Goal: Task Accomplishment & Management: Complete application form

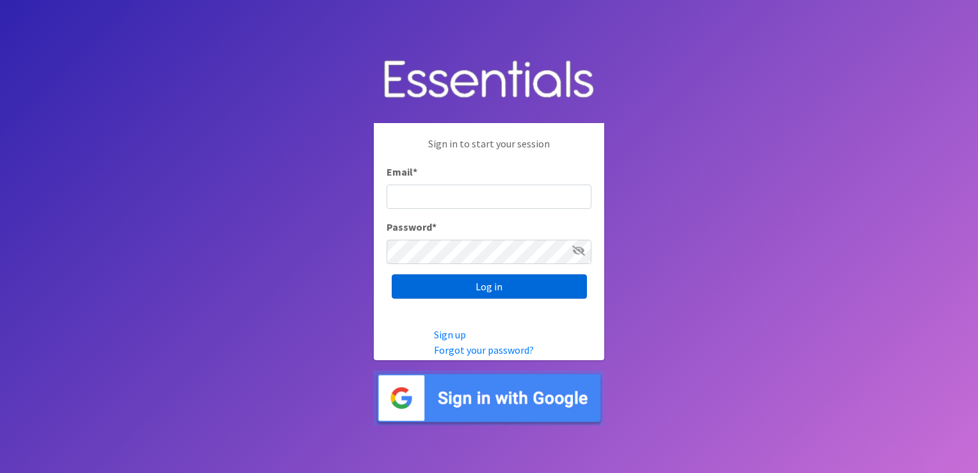
type input "[EMAIL_ADDRESS][DOMAIN_NAME]"
click at [470, 284] on input "Log in" at bounding box center [489, 286] width 195 height 24
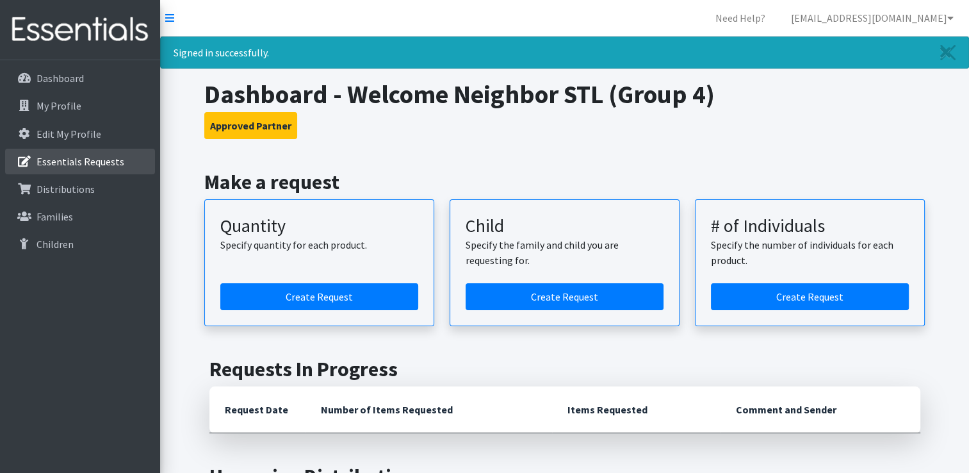
click at [45, 163] on p "Essentials Requests" at bounding box center [80, 161] width 88 height 13
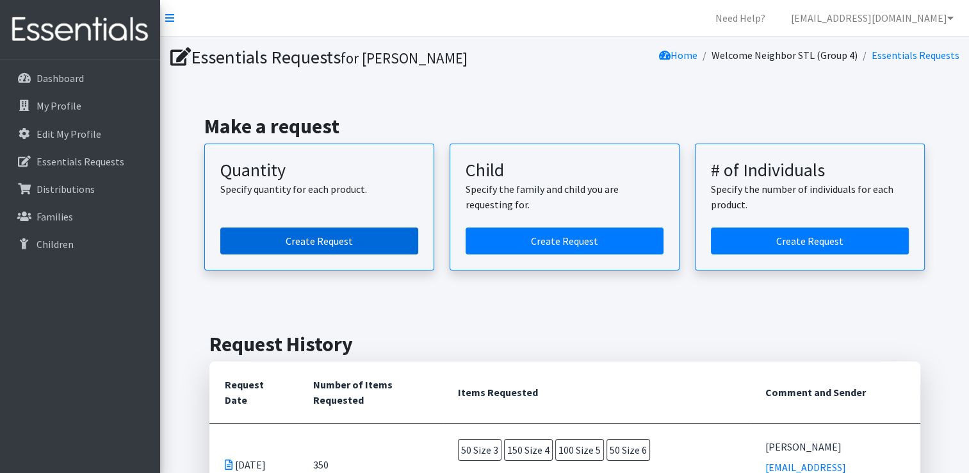
click at [302, 246] on link "Create Request" at bounding box center [319, 240] width 198 height 27
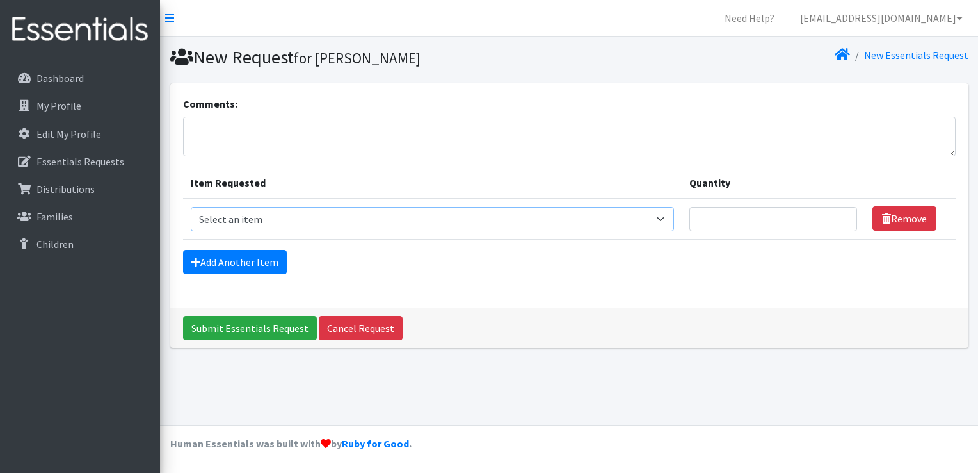
click at [665, 219] on select "Select an item Size 0/Newborn Size 1 Size 2 Size 3 Size 4 Size 5 Size 6 Size 7 …" at bounding box center [433, 219] width 484 height 24
select select "1094"
click at [191, 207] on select "Select an item Size 0/Newborn Size 1 Size 2 Size 3 Size 4 Size 5 Size 6 Size 7 …" at bounding box center [433, 219] width 484 height 24
type input "1"
click at [837, 214] on input "1" at bounding box center [774, 219] width 168 height 24
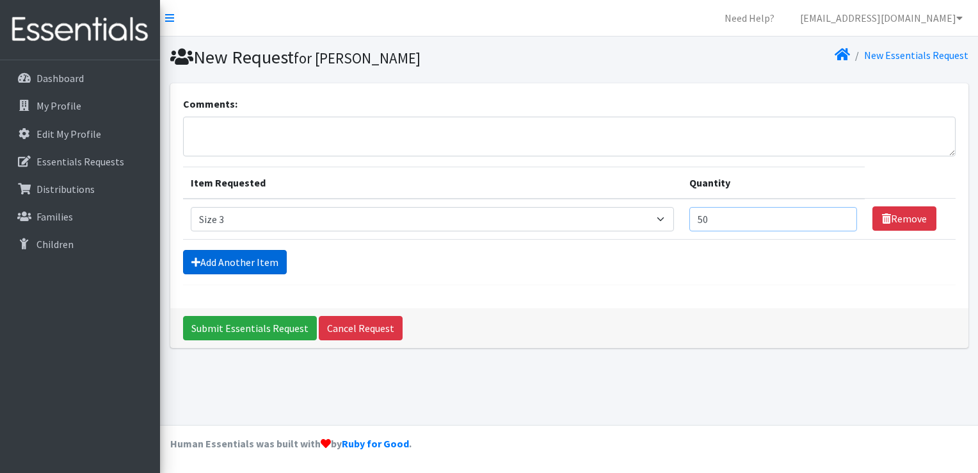
type input "50"
click at [256, 265] on link "Add Another Item" at bounding box center [235, 262] width 104 height 24
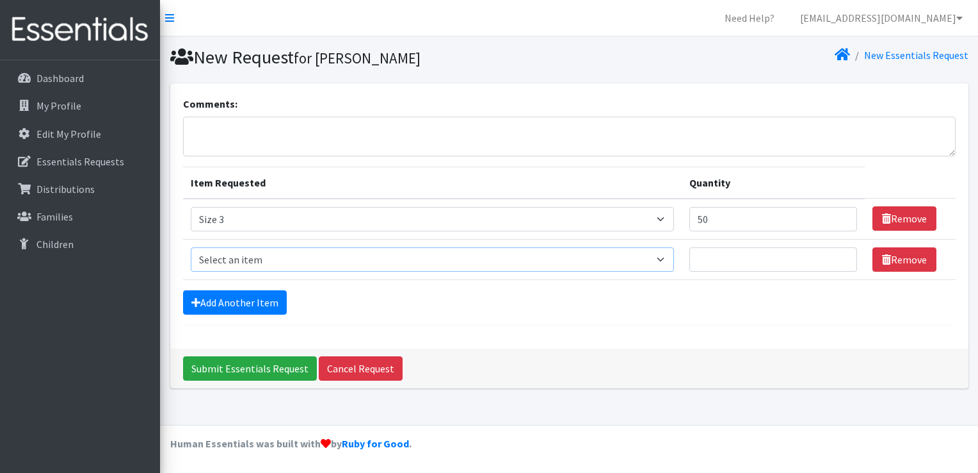
click at [666, 258] on select "Select an item Size 0/Newborn Size 1 Size 2 Size 3 Size 4 Size 5 Size 6 Size 7 …" at bounding box center [433, 259] width 484 height 24
select select "1097"
click at [191, 247] on select "Select an item Size 0/Newborn Size 1 Size 2 Size 3 Size 4 Size 5 Size 6 Size 7 …" at bounding box center [433, 259] width 484 height 24
type input "1"
click at [839, 255] on input "1" at bounding box center [774, 259] width 168 height 24
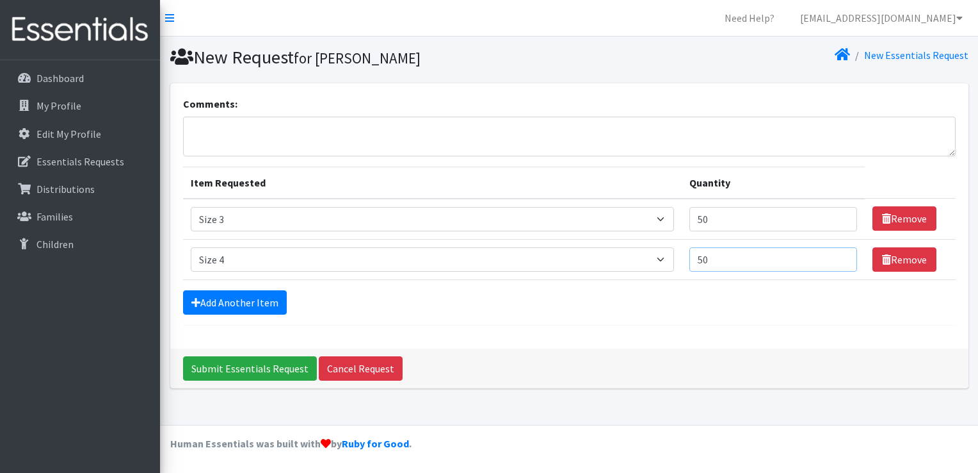
type input "50"
click at [398, 134] on textarea "Comments:" at bounding box center [569, 137] width 773 height 40
click at [250, 129] on textarea "Crystal Johnson" at bounding box center [569, 137] width 773 height 40
click at [303, 134] on textarea "Crystal Johnston" at bounding box center [569, 137] width 773 height 40
type textarea "Crystal Johnston"
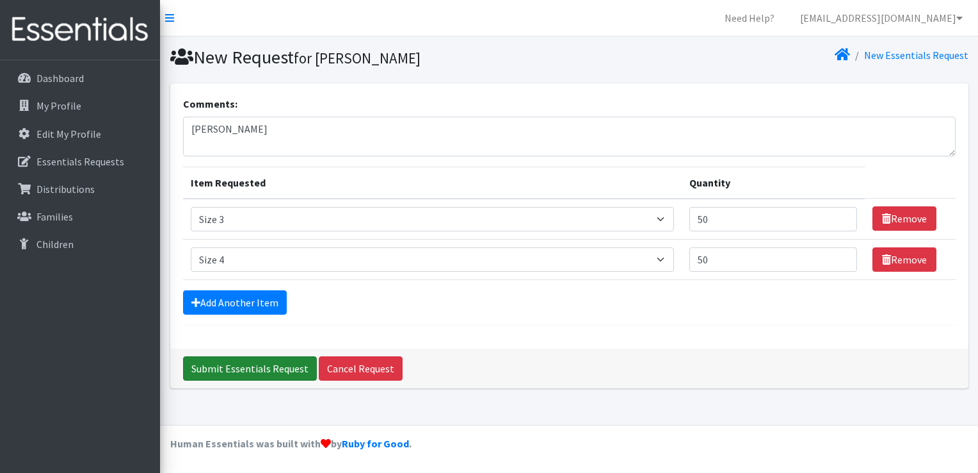
click at [243, 370] on input "Submit Essentials Request" at bounding box center [250, 368] width 134 height 24
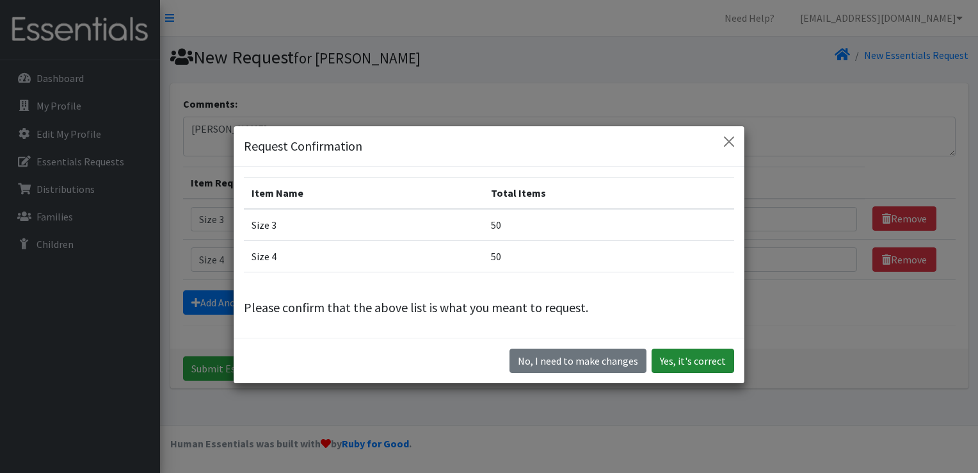
click at [672, 359] on button "Yes, it's correct" at bounding box center [693, 360] width 83 height 24
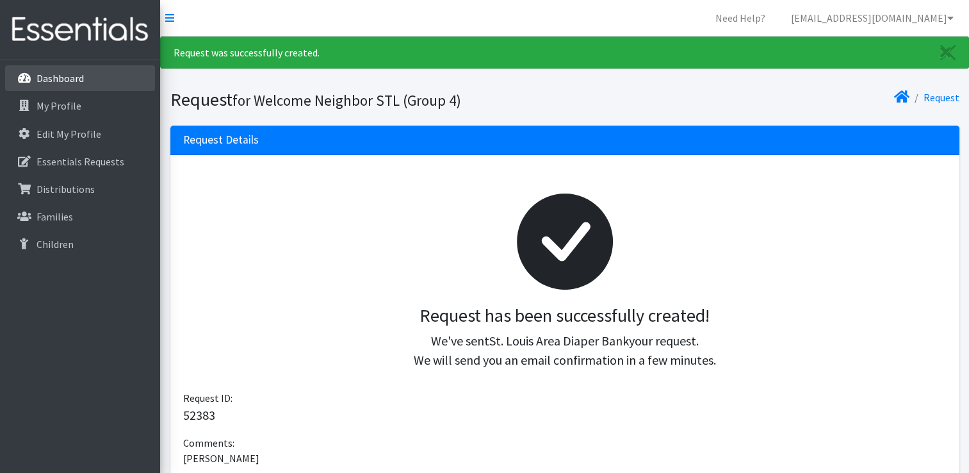
click at [53, 83] on p "Dashboard" at bounding box center [59, 78] width 47 height 13
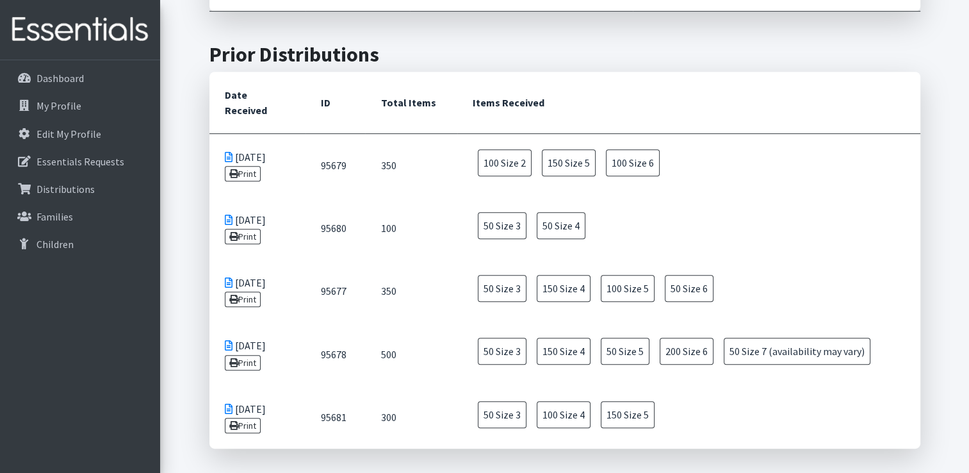
scroll to position [557, 0]
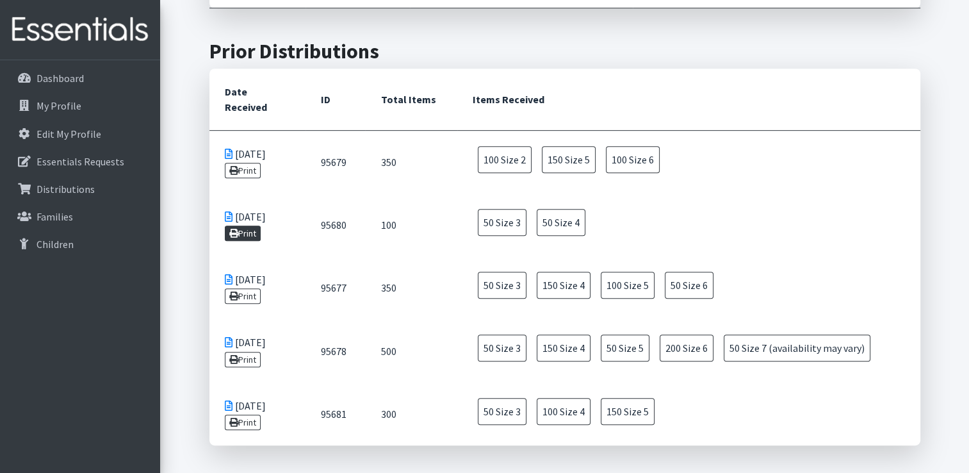
click at [238, 225] on link "Print" at bounding box center [243, 232] width 36 height 15
click at [46, 166] on p "Essentials Requests" at bounding box center [80, 161] width 88 height 13
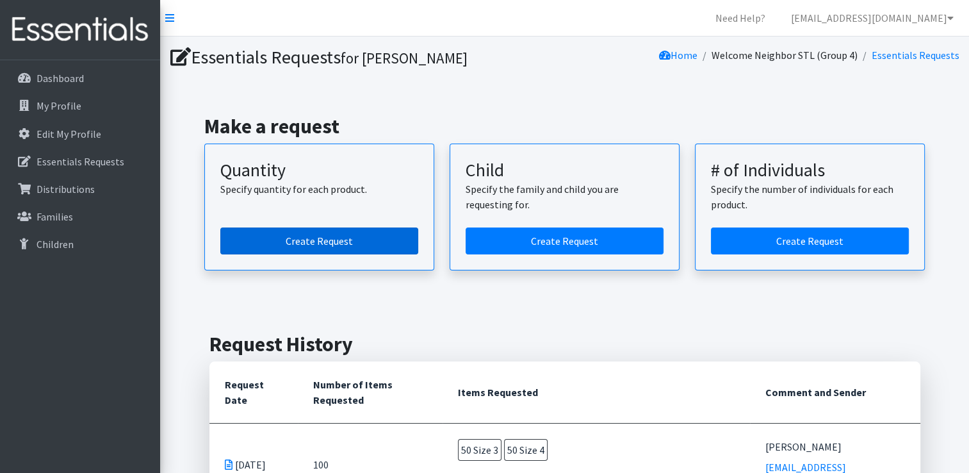
click at [346, 239] on link "Create Request" at bounding box center [319, 240] width 198 height 27
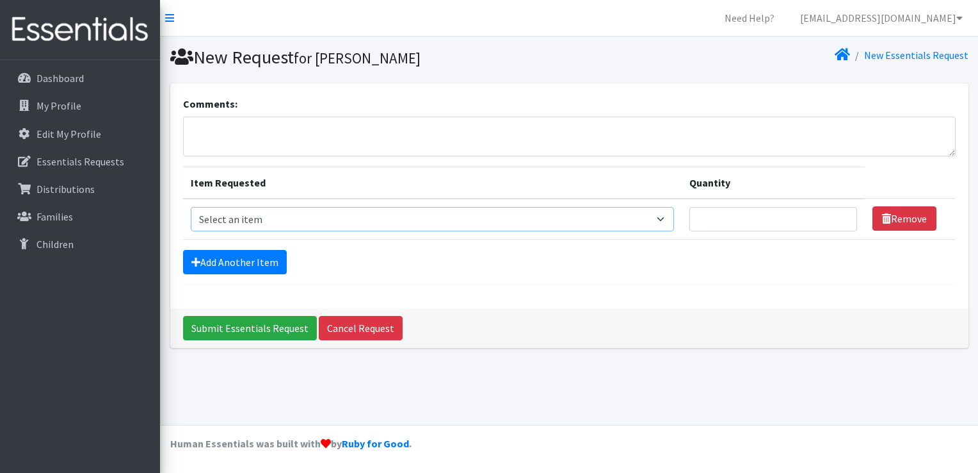
click at [664, 214] on select "Select an item Size 0/Newborn Size 1 Size 2 Size 3 Size 4 Size 5 Size 6 Size 7 …" at bounding box center [433, 219] width 484 height 24
select select "1094"
click at [191, 207] on select "Select an item Size 0/Newborn Size 1 Size 2 Size 3 Size 4 Size 5 Size 6 Size 7 …" at bounding box center [433, 219] width 484 height 24
click at [820, 215] on input "Quantity" at bounding box center [774, 219] width 168 height 24
type input "50"
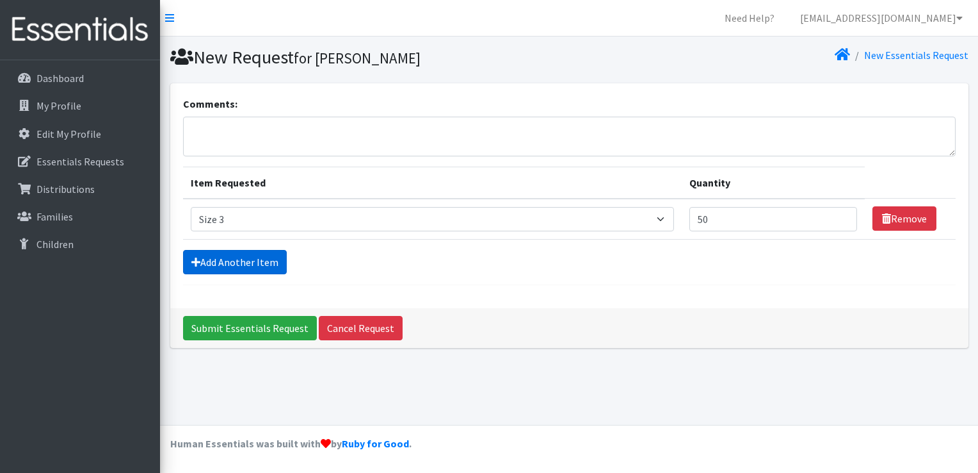
click at [254, 257] on link "Add Another Item" at bounding box center [235, 262] width 104 height 24
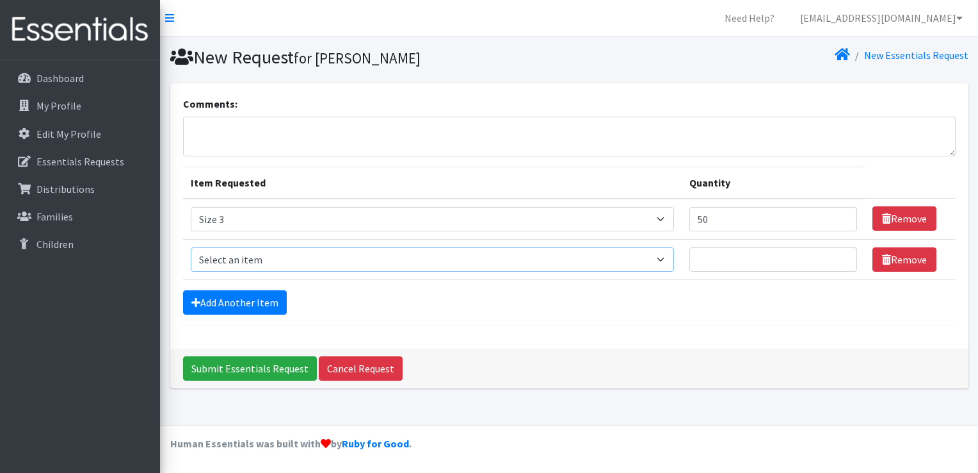
click at [658, 262] on select "Select an item Size 0/Newborn Size 1 Size 2 Size 3 Size 4 Size 5 Size 6 Size 7 …" at bounding box center [433, 259] width 484 height 24
select select "1097"
click at [191, 247] on select "Select an item Size 0/Newborn Size 1 Size 2 Size 3 Size 4 Size 5 Size 6 Size 7 …" at bounding box center [433, 259] width 484 height 24
click at [775, 261] on input "Quantity" at bounding box center [774, 259] width 168 height 24
type input "100"
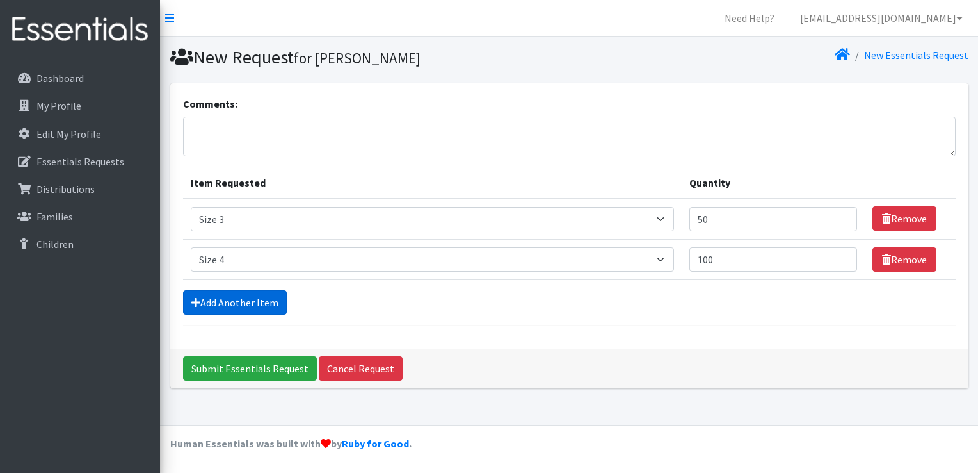
click at [227, 301] on link "Add Another Item" at bounding box center [235, 302] width 104 height 24
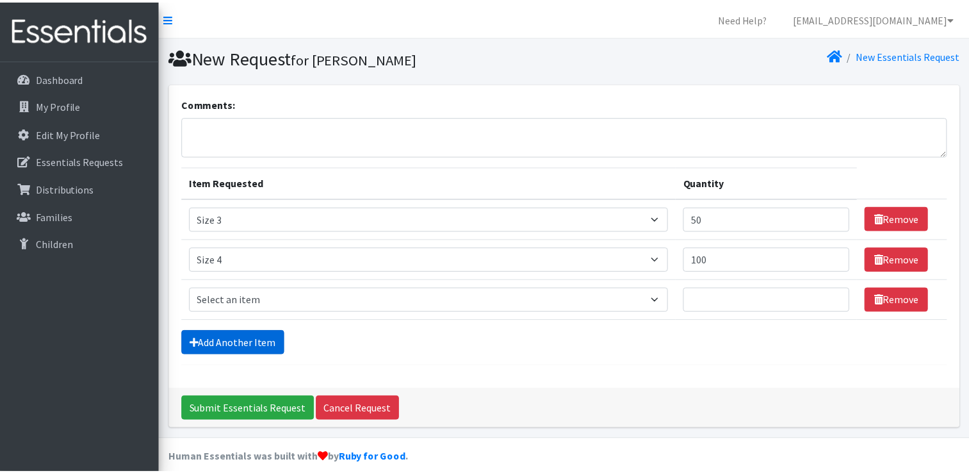
scroll to position [12, 0]
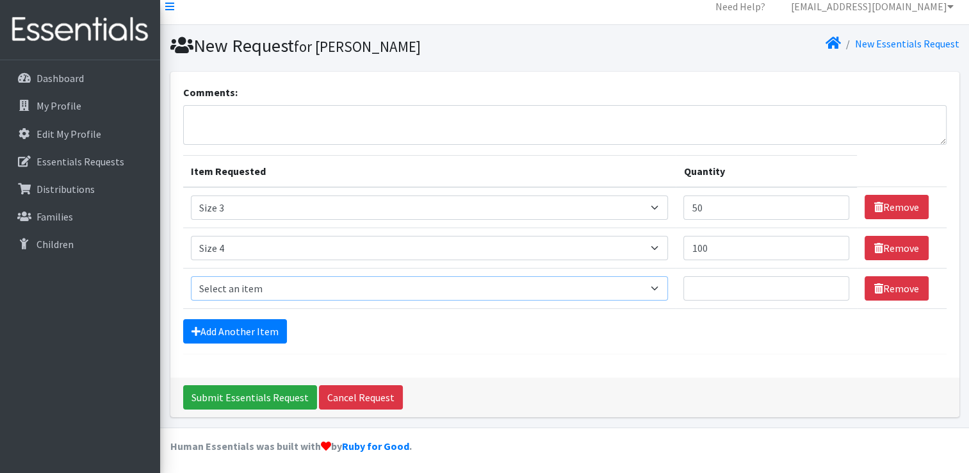
click at [663, 289] on select "Select an item Size 0/Newborn Size 1 Size 2 Size 3 Size 4 Size 5 Size 6 Size 7 …" at bounding box center [430, 288] width 478 height 24
select select "1098"
click at [191, 276] on select "Select an item Size 0/Newborn Size 1 Size 2 Size 3 Size 4 Size 5 Size 6 Size 7 …" at bounding box center [430, 288] width 478 height 24
click at [727, 282] on input "Quantity" at bounding box center [766, 288] width 166 height 24
type input "150"
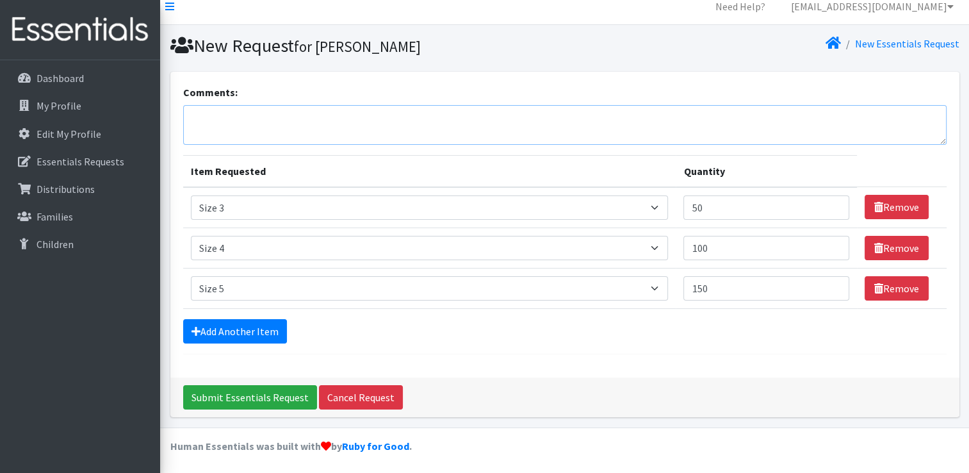
click at [443, 119] on textarea "Comments:" at bounding box center [564, 125] width 763 height 40
type textarea "Sara Nations"
click at [207, 396] on input "Submit Essentials Request" at bounding box center [250, 397] width 134 height 24
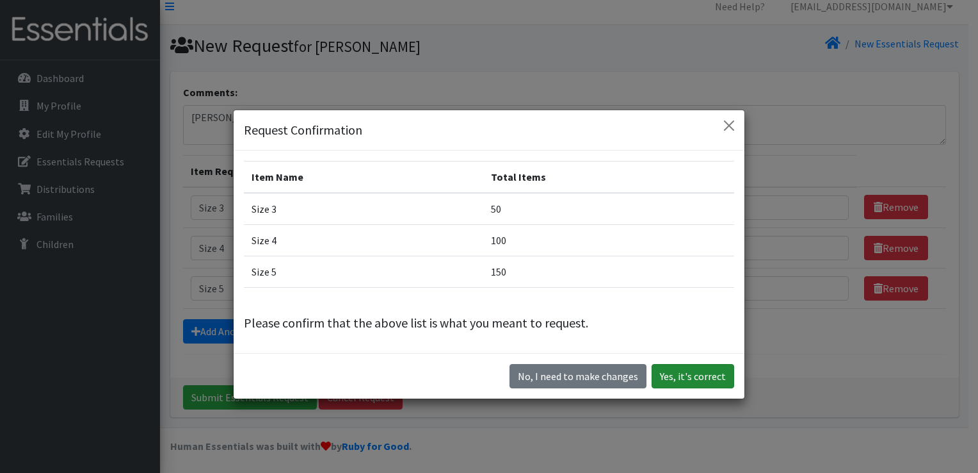
click at [709, 376] on button "Yes, it's correct" at bounding box center [693, 376] width 83 height 24
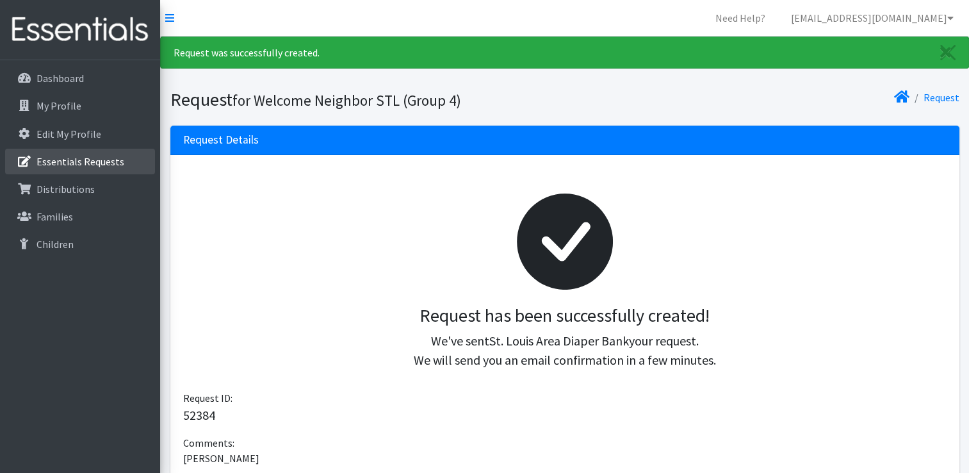
click at [104, 164] on p "Essentials Requests" at bounding box center [80, 161] width 88 height 13
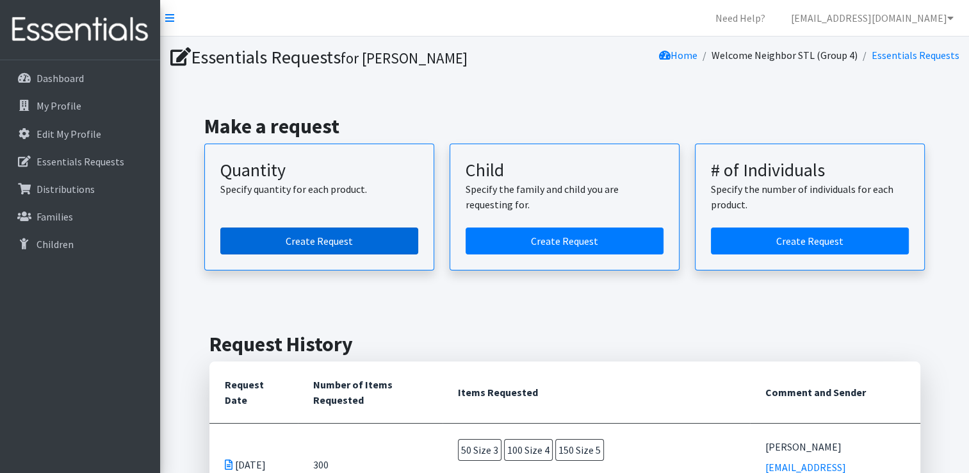
click at [382, 241] on link "Create Request" at bounding box center [319, 240] width 198 height 27
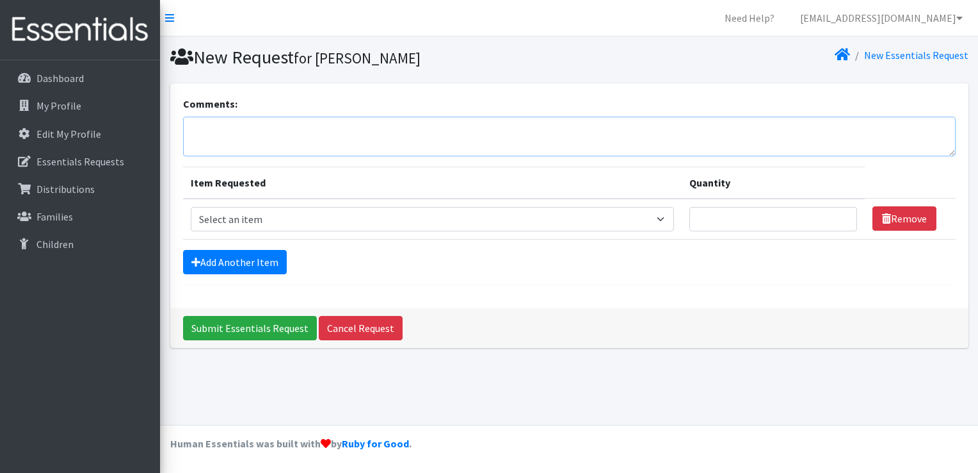
click at [303, 129] on textarea "Comments:" at bounding box center [569, 137] width 773 height 40
type textarea "[PERSON_NAME]"
click at [663, 219] on select "Select an item Size 0/Newborn Size 1 Size 2 Size 3 Size 4 Size 5 Size 6 Size 7 …" at bounding box center [433, 219] width 484 height 24
select select "1094"
click at [191, 207] on select "Select an item Size 0/Newborn Size 1 Size 2 Size 3 Size 4 Size 5 Size 6 Size 7 …" at bounding box center [433, 219] width 484 height 24
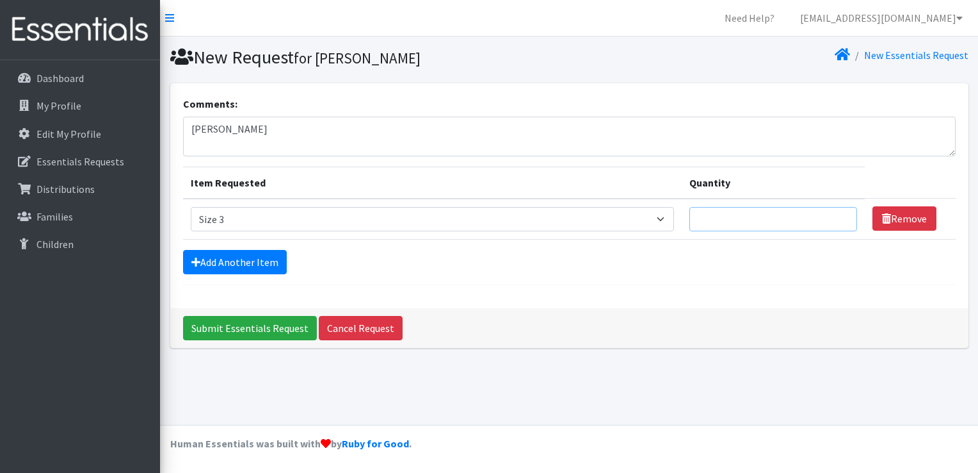
click at [767, 216] on input "Quantity" at bounding box center [774, 219] width 168 height 24
type input "50"
click at [225, 259] on link "Add Another Item" at bounding box center [235, 262] width 104 height 24
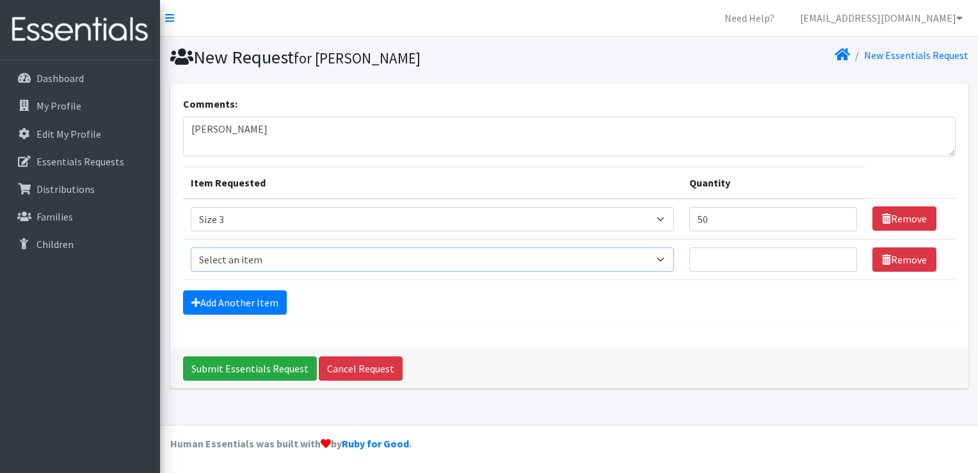
click at [661, 255] on select "Select an item Size 0/Newborn Size 1 Size 2 Size 3 Size 4 Size 5 Size 6 Size 7 …" at bounding box center [433, 259] width 484 height 24
select select "1097"
click at [191, 247] on select "Select an item Size 0/Newborn Size 1 Size 2 Size 3 Size 4 Size 5 Size 6 Size 7 …" at bounding box center [433, 259] width 484 height 24
click at [748, 257] on input "Quantity" at bounding box center [774, 259] width 168 height 24
type input "100"
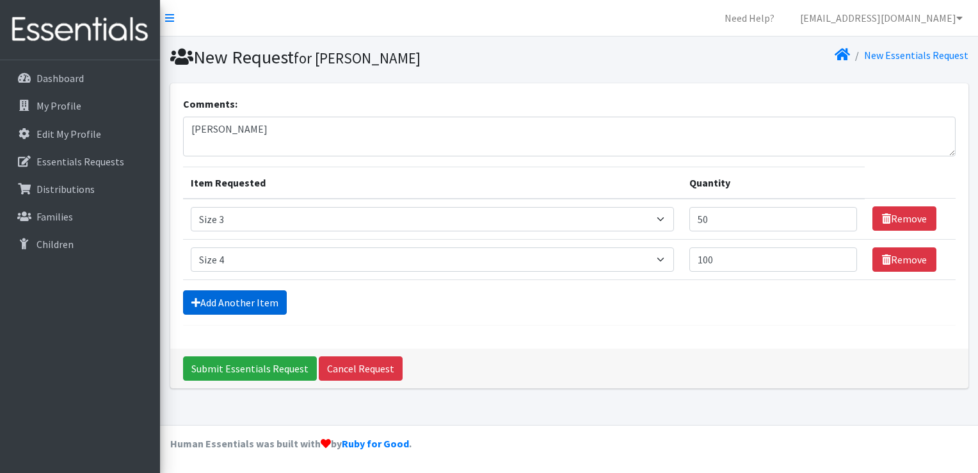
click at [255, 299] on link "Add Another Item" at bounding box center [235, 302] width 104 height 24
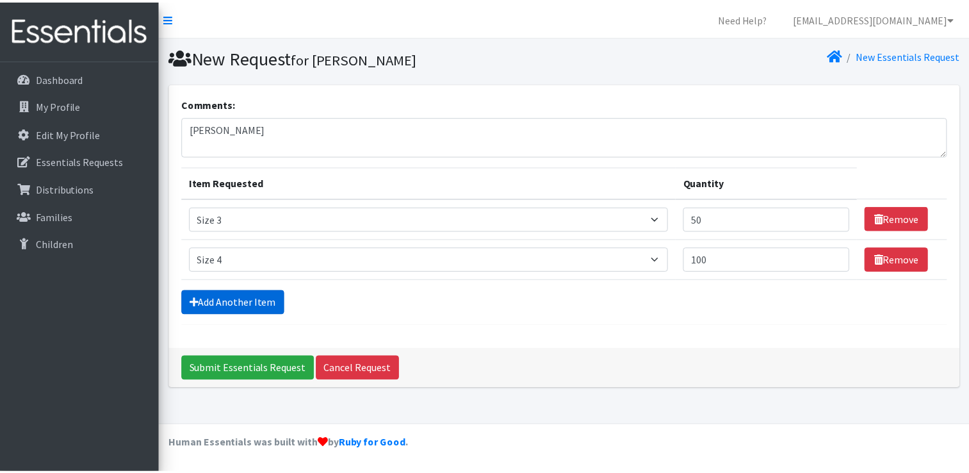
scroll to position [12, 0]
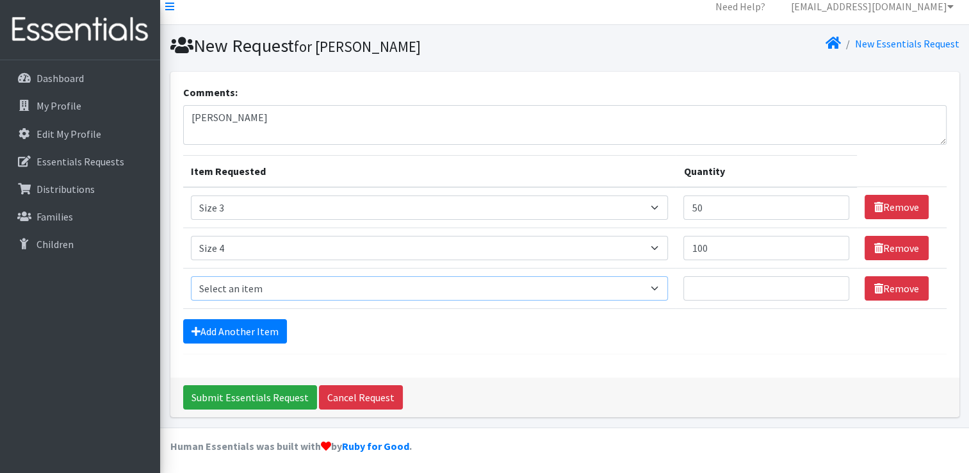
click at [659, 283] on select "Select an item Size 0/Newborn Size 1 Size 2 Size 3 Size 4 Size 5 Size 6 Size 7 …" at bounding box center [430, 288] width 478 height 24
select select "1098"
click at [191, 276] on select "Select an item Size 0/Newborn Size 1 Size 2 Size 3 Size 4 Size 5 Size 6 Size 7 …" at bounding box center [430, 288] width 478 height 24
click at [779, 284] on input "Quantity" at bounding box center [766, 288] width 166 height 24
type input "150"
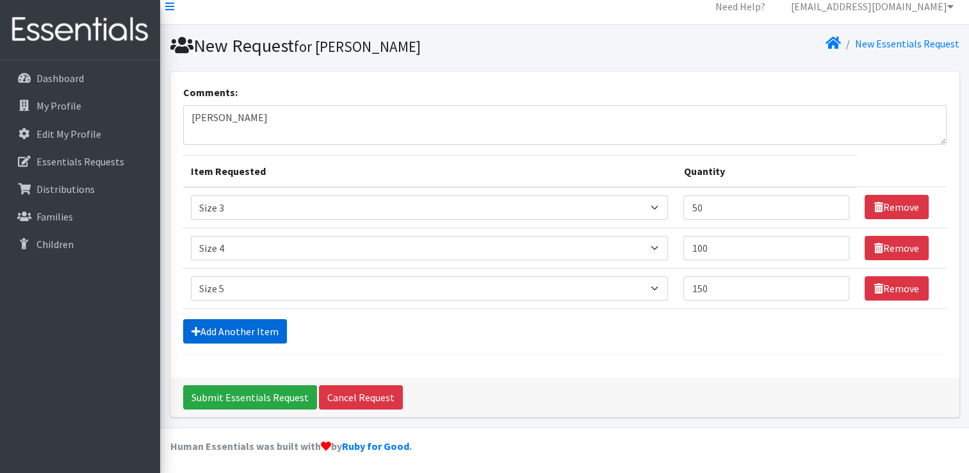
click at [234, 335] on link "Add Another Item" at bounding box center [235, 331] width 104 height 24
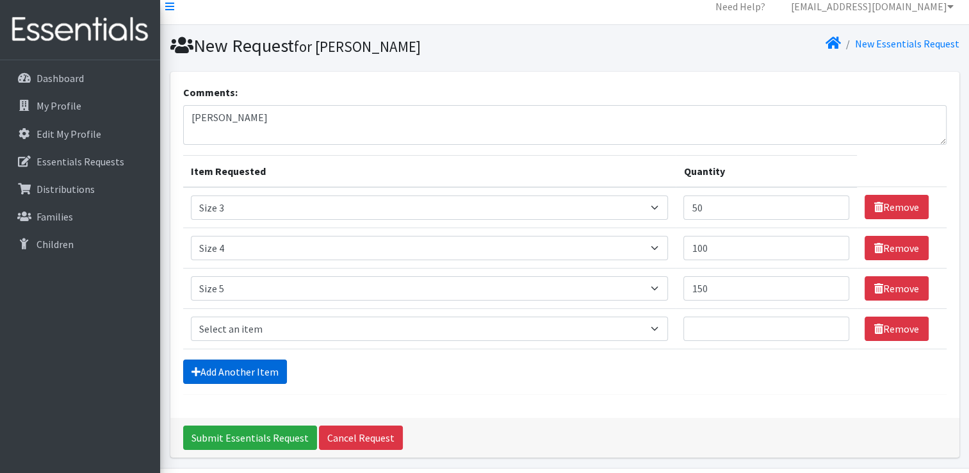
scroll to position [52, 0]
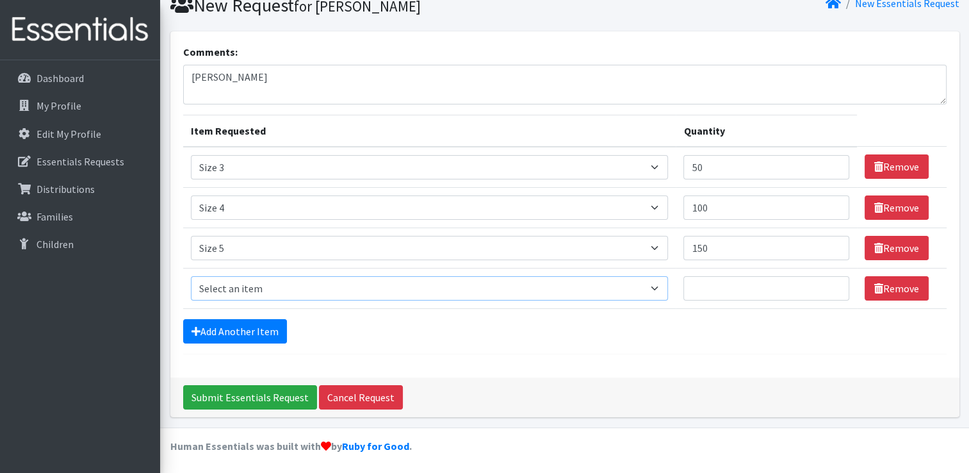
click at [658, 287] on select "Select an item Size 0/Newborn Size 1 Size 2 Size 3 Size 4 Size 5 Size 6 Size 7 …" at bounding box center [430, 288] width 478 height 24
select select "1100"
click at [191, 276] on select "Select an item Size 0/Newborn Size 1 Size 2 Size 3 Size 4 Size 5 Size 6 Size 7 …" at bounding box center [430, 288] width 478 height 24
click at [782, 287] on input "Quantity" at bounding box center [766, 288] width 166 height 24
type input "100"
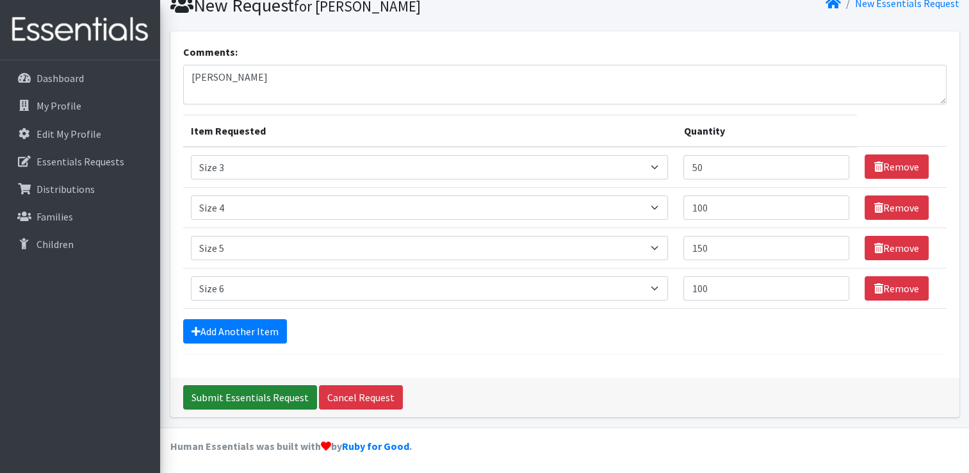
click at [255, 390] on input "Submit Essentials Request" at bounding box center [250, 397] width 134 height 24
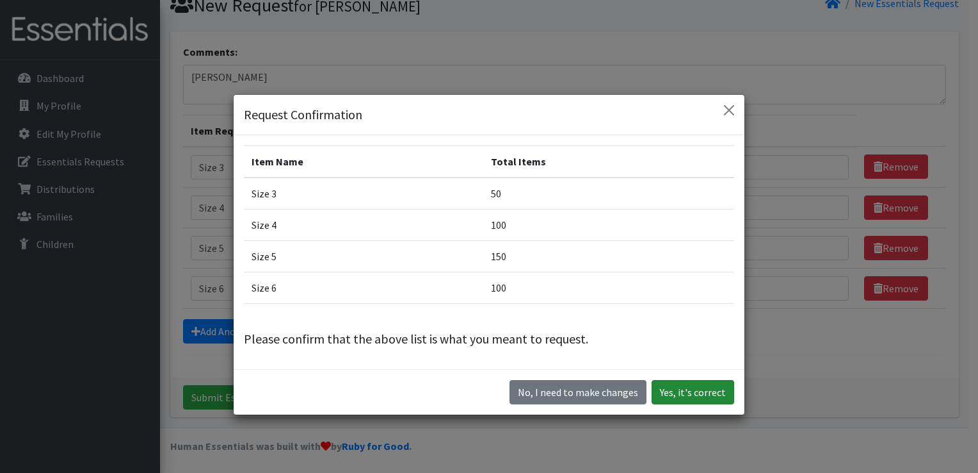
click at [681, 390] on button "Yes, it's correct" at bounding box center [693, 392] width 83 height 24
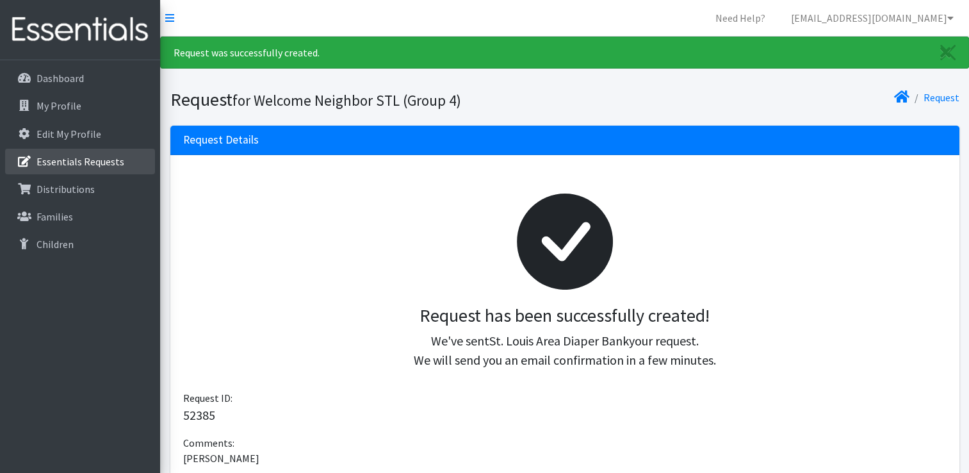
click at [54, 156] on p "Essentials Requests" at bounding box center [80, 161] width 88 height 13
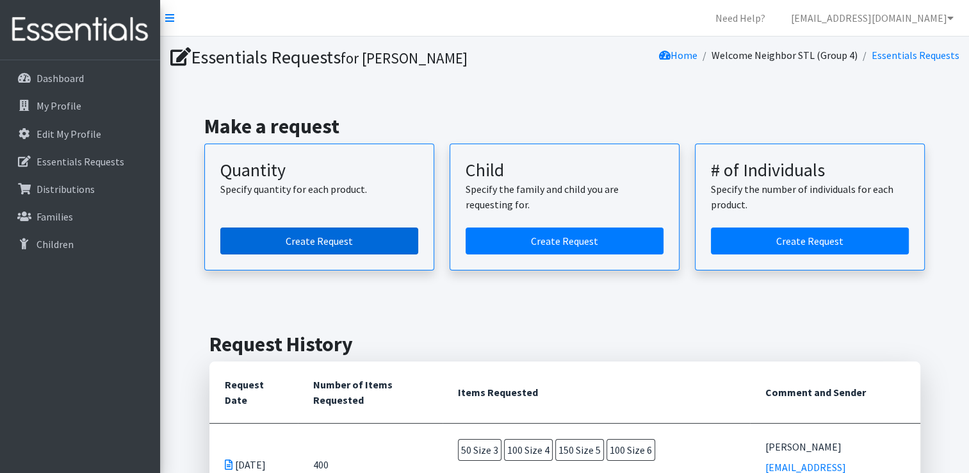
click at [297, 241] on link "Create Request" at bounding box center [319, 240] width 198 height 27
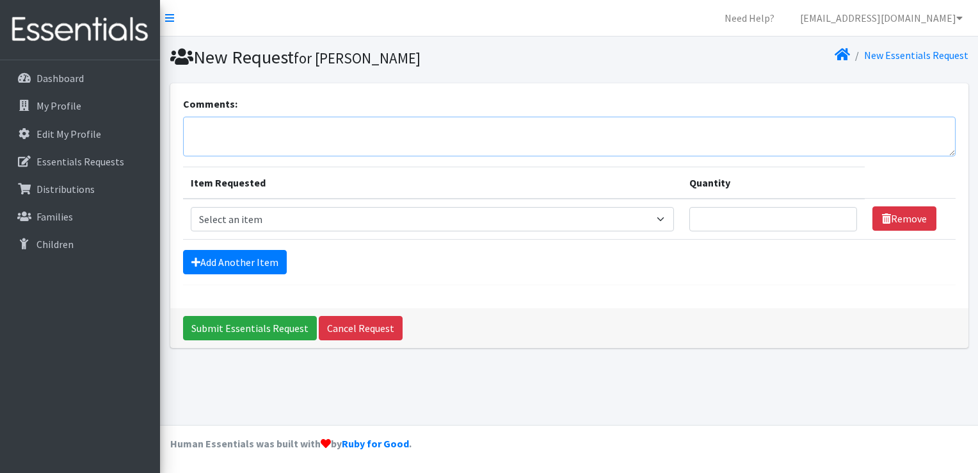
click at [280, 124] on textarea "Comments:" at bounding box center [569, 137] width 773 height 40
type textarea "[PERSON_NAME]"
click at [666, 219] on select "Select an item Size 0/Newborn Size 1 Size 2 Size 3 Size 4 Size 5 Size 6 Size 7 …" at bounding box center [433, 219] width 484 height 24
select select "1091"
click at [191, 207] on select "Select an item Size 0/Newborn Size 1 Size 2 Size 3 Size 4 Size 5 Size 6 Size 7 …" at bounding box center [433, 219] width 484 height 24
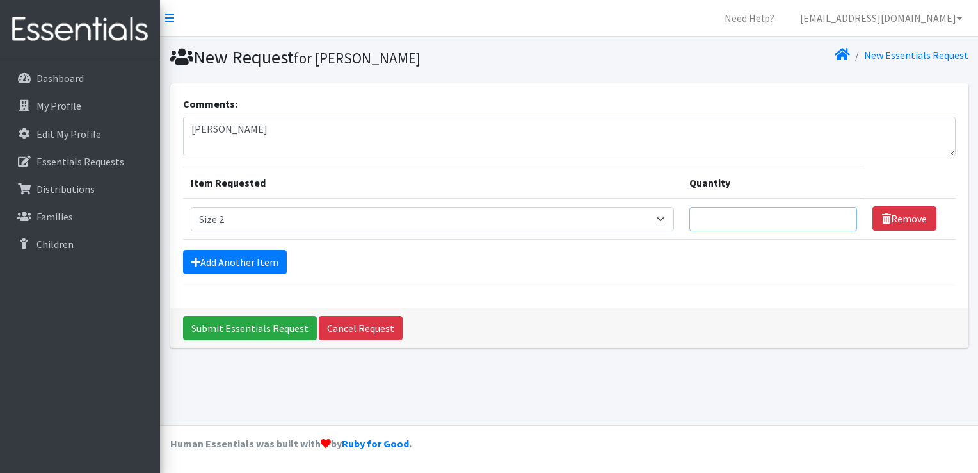
click at [741, 225] on input "Quantity" at bounding box center [774, 219] width 168 height 24
type input "100"
click at [240, 252] on link "Add Another Item" at bounding box center [235, 262] width 104 height 24
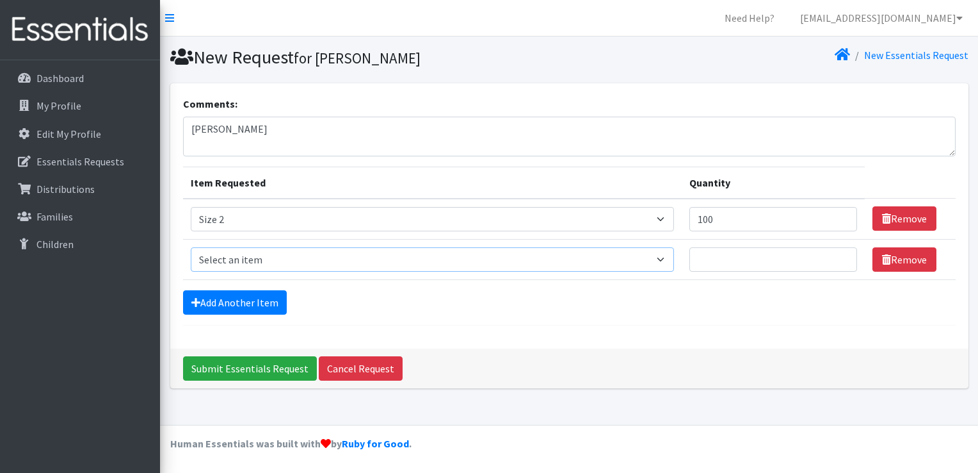
click at [666, 255] on select "Select an item Size 0/Newborn Size 1 Size 2 Size 3 Size 4 Size 5 Size 6 Size 7 …" at bounding box center [433, 259] width 484 height 24
select select "1098"
click at [191, 247] on select "Select an item Size 0/Newborn Size 1 Size 2 Size 3 Size 4 Size 5 Size 6 Size 7 …" at bounding box center [433, 259] width 484 height 24
click at [753, 256] on input "Quantity" at bounding box center [774, 259] width 168 height 24
type input "150"
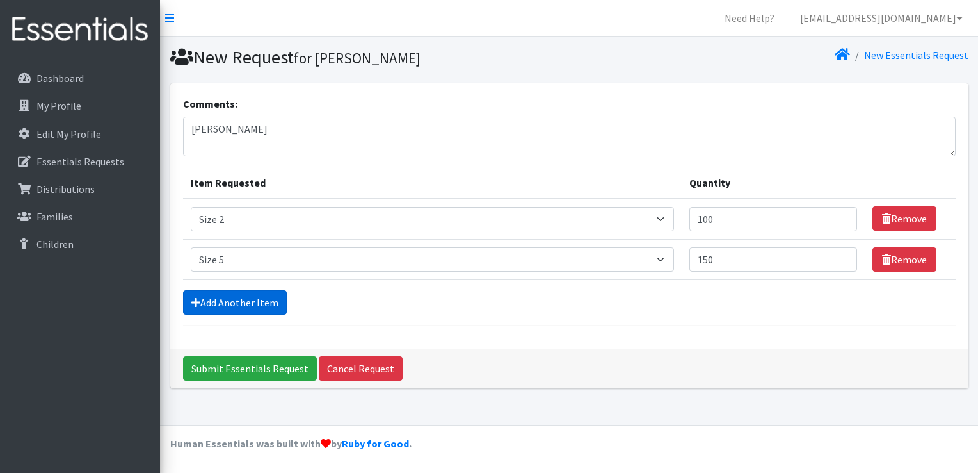
click at [242, 301] on link "Add Another Item" at bounding box center [235, 302] width 104 height 24
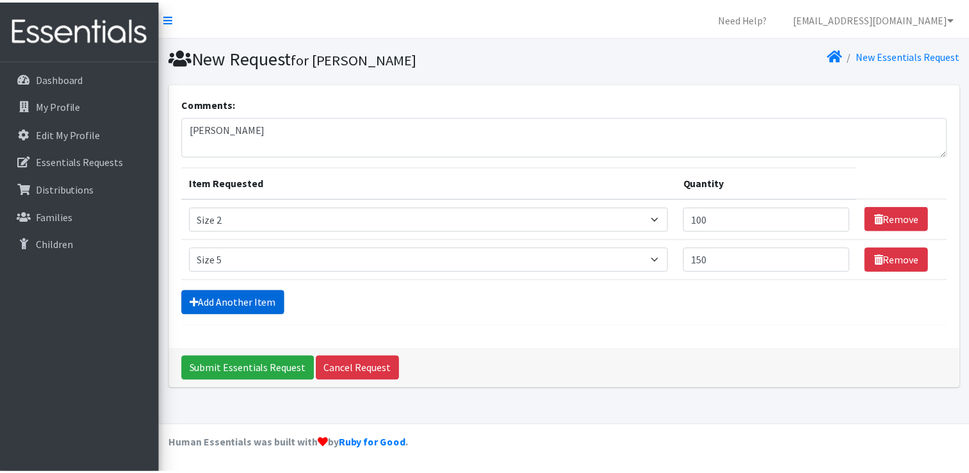
scroll to position [12, 0]
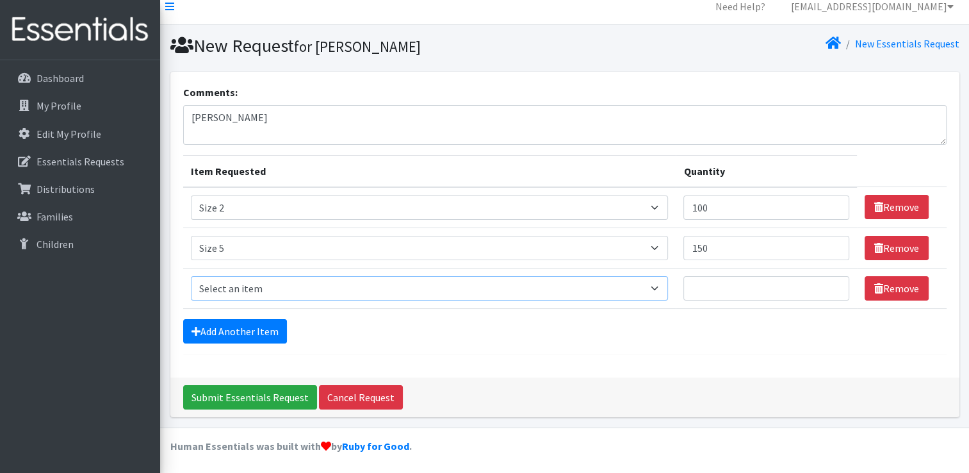
click at [660, 288] on select "Select an item Size 0/Newborn Size 1 Size 2 Size 3 Size 4 Size 5 Size 6 Size 7 …" at bounding box center [430, 288] width 478 height 24
select select "1100"
click at [191, 276] on select "Select an item Size 0/Newborn Size 1 Size 2 Size 3 Size 4 Size 5 Size 6 Size 7 …" at bounding box center [430, 288] width 478 height 24
click at [804, 291] on input "Quantity" at bounding box center [766, 288] width 166 height 24
type input "100"
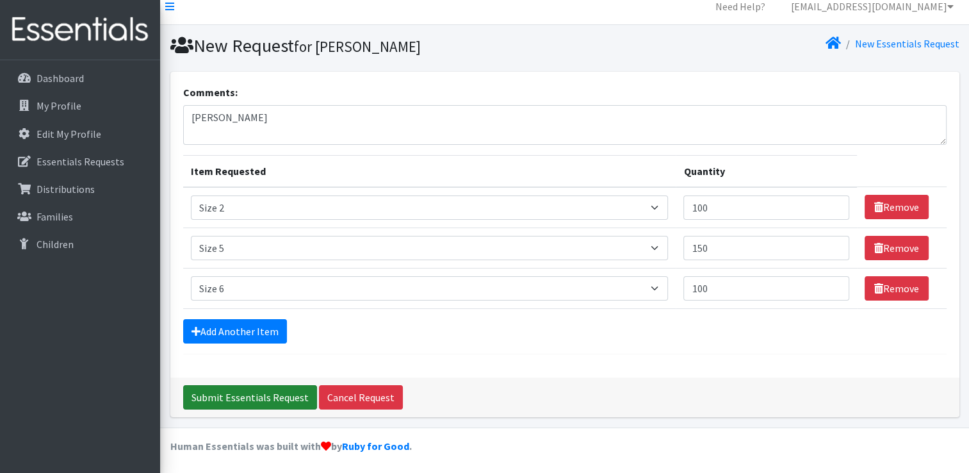
click at [251, 396] on input "Submit Essentials Request" at bounding box center [250, 397] width 134 height 24
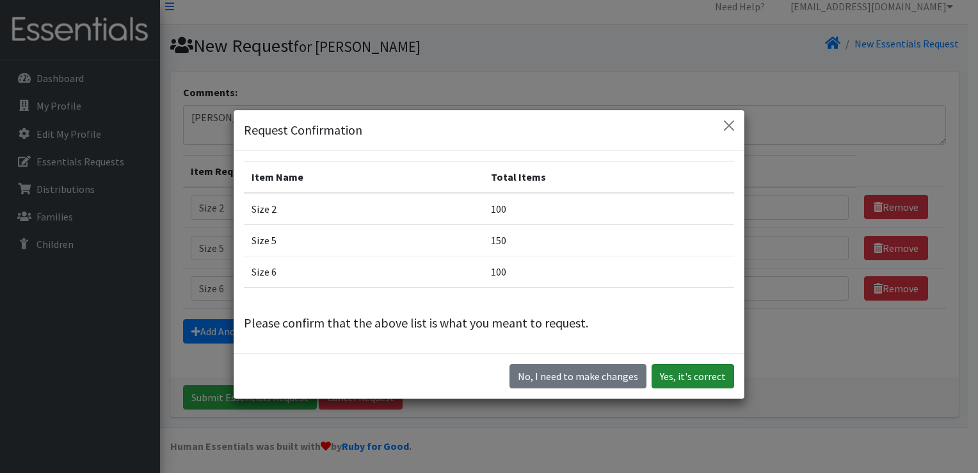
click at [677, 377] on button "Yes, it's correct" at bounding box center [693, 376] width 83 height 24
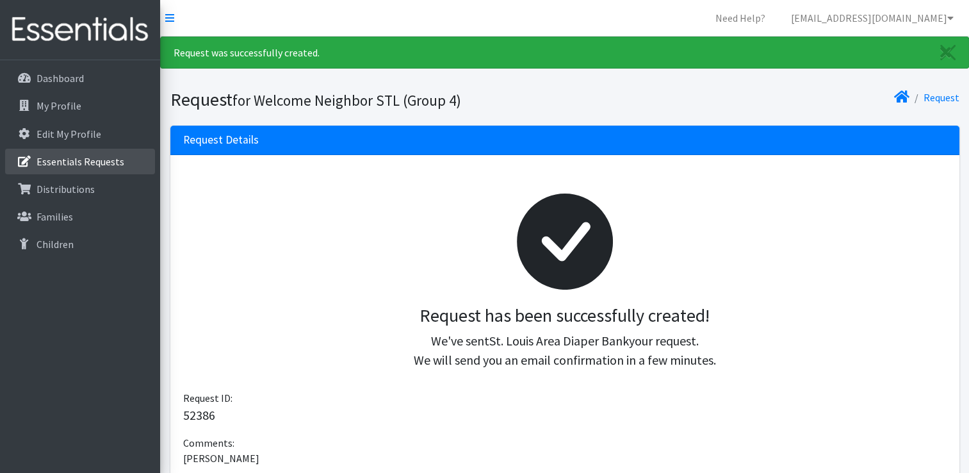
click at [74, 156] on p "Essentials Requests" at bounding box center [80, 161] width 88 height 13
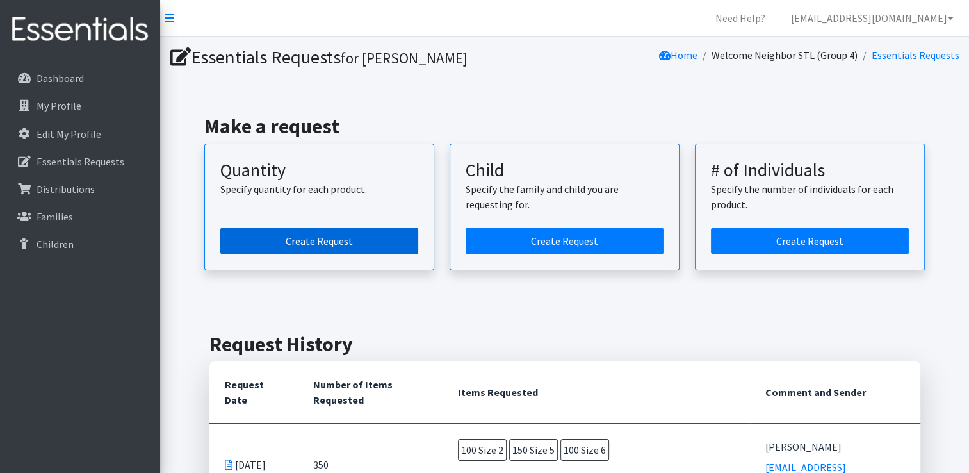
click at [263, 252] on link "Create Request" at bounding box center [319, 240] width 198 height 27
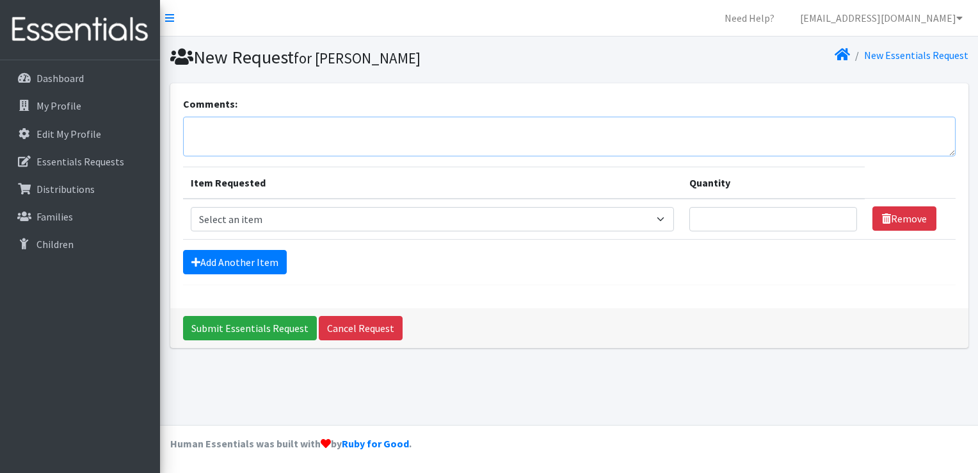
click at [273, 122] on textarea "Comments:" at bounding box center [569, 137] width 773 height 40
click at [248, 129] on textarea "Helen Mihalovich" at bounding box center [569, 137] width 773 height 40
type textarea "[PERSON_NAME]"
click at [667, 216] on select "Select an item Size 0/Newborn Size 1 Size 2 Size 3 Size 4 Size 5 Size 6 Size 7 …" at bounding box center [433, 219] width 484 height 24
select select "1097"
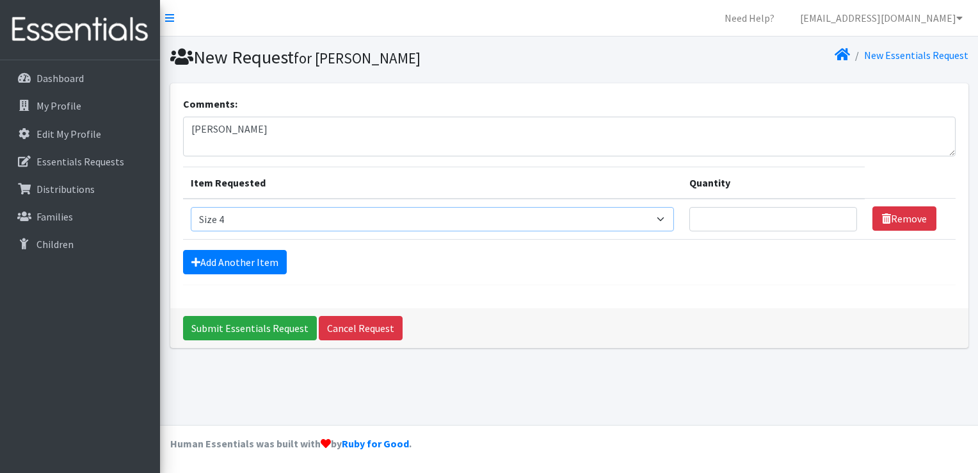
click at [191, 207] on select "Select an item Size 0/Newborn Size 1 Size 2 Size 3 Size 4 Size 5 Size 6 Size 7 …" at bounding box center [433, 219] width 484 height 24
click at [796, 219] on input "Quantity" at bounding box center [774, 219] width 168 height 24
type input "100"
click at [238, 259] on link "Add Another Item" at bounding box center [235, 262] width 104 height 24
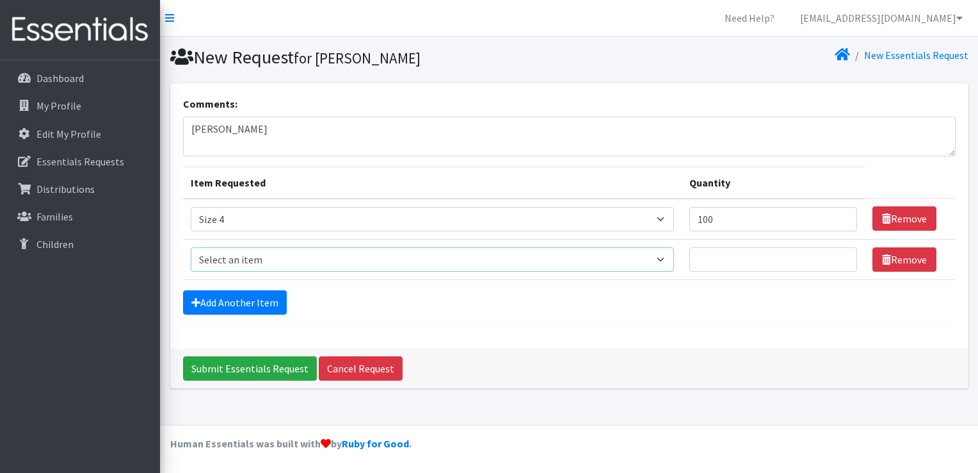
click at [663, 259] on select "Select an item Size 0/Newborn Size 1 Size 2 Size 3 Size 4 Size 5 Size 6 Size 7 …" at bounding box center [433, 259] width 484 height 24
select select "1098"
click at [191, 247] on select "Select an item Size 0/Newborn Size 1 Size 2 Size 3 Size 4 Size 5 Size 6 Size 7 …" at bounding box center [433, 259] width 484 height 24
click at [758, 264] on input "Quantity" at bounding box center [774, 259] width 168 height 24
type input "50"
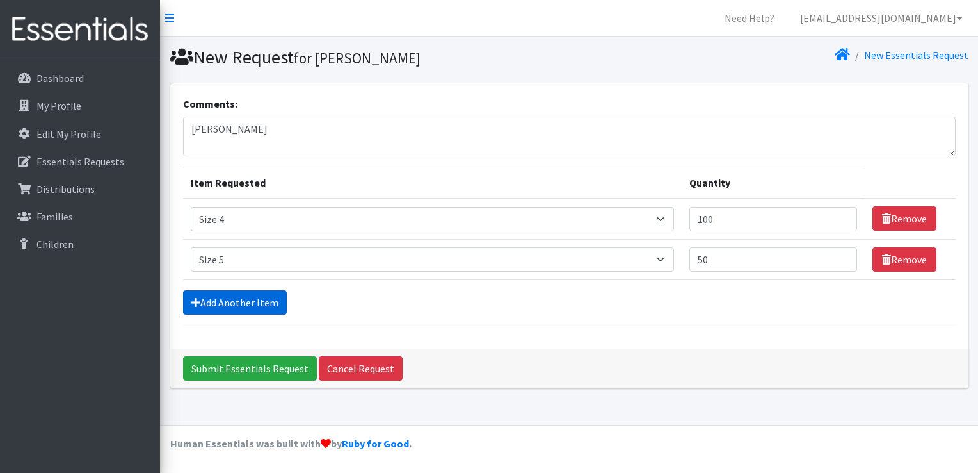
click at [241, 293] on link "Add Another Item" at bounding box center [235, 302] width 104 height 24
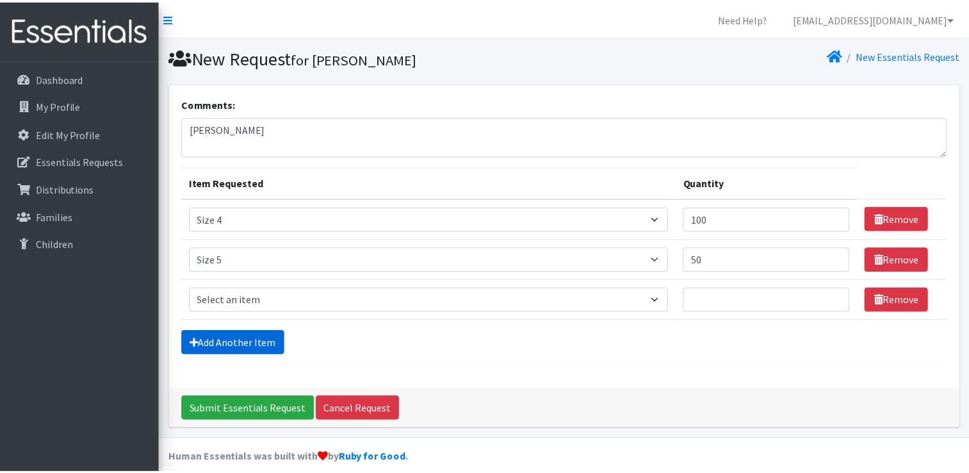
scroll to position [12, 0]
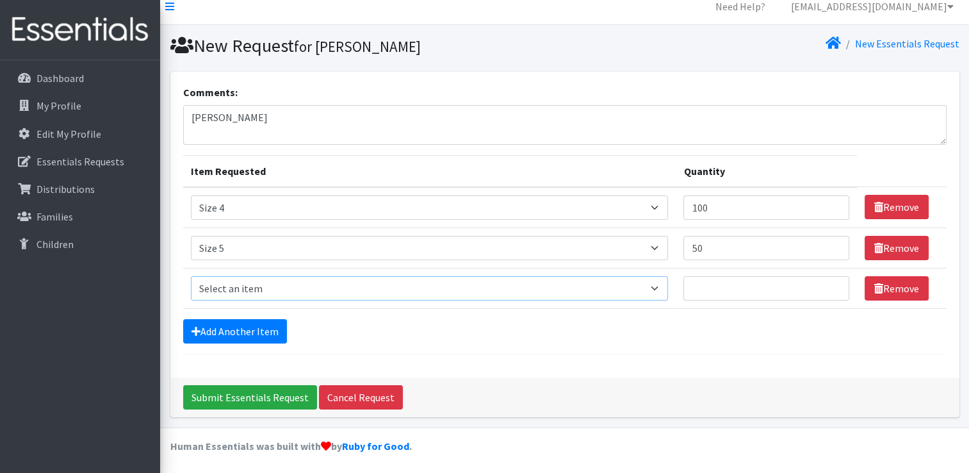
click at [659, 288] on select "Select an item Size 0/Newborn Size 1 Size 2 Size 3 Size 4 Size 5 Size 6 Size 7 …" at bounding box center [430, 288] width 478 height 24
select select "1100"
click at [191, 276] on select "Select an item Size 0/Newborn Size 1 Size 2 Size 3 Size 4 Size 5 Size 6 Size 7 …" at bounding box center [430, 288] width 478 height 24
click at [721, 282] on input "Quantity" at bounding box center [766, 288] width 166 height 24
type input "200"
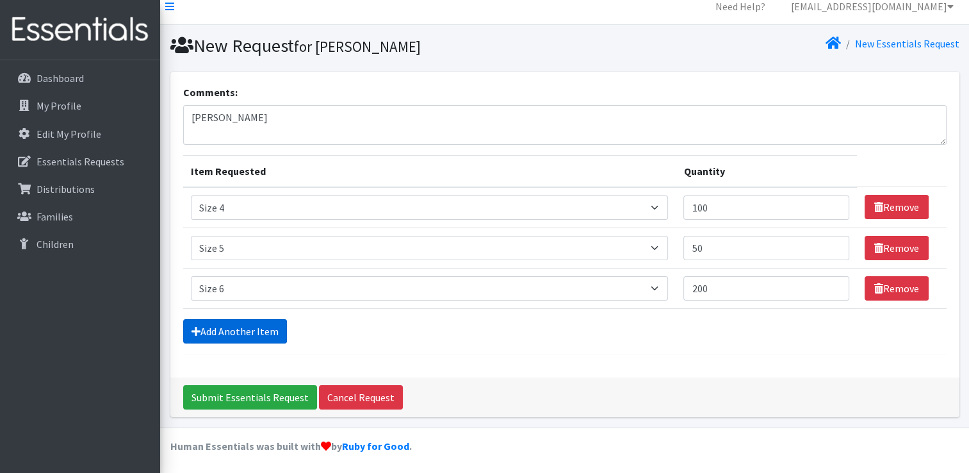
click at [248, 328] on link "Add Another Item" at bounding box center [235, 331] width 104 height 24
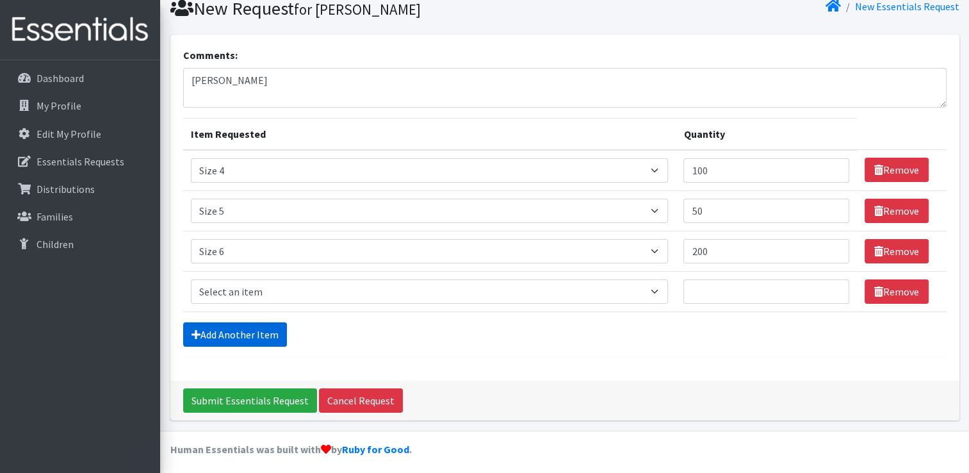
scroll to position [52, 0]
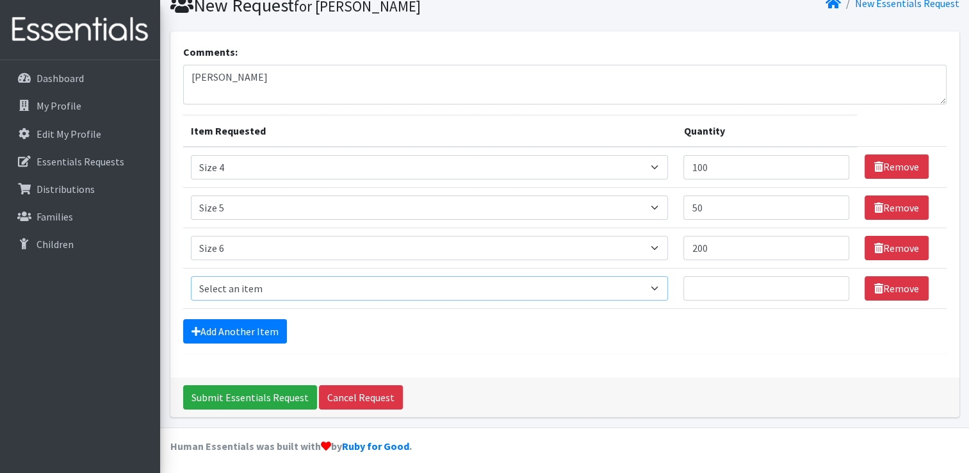
click at [658, 287] on select "Select an item Size 0/Newborn Size 1 Size 2 Size 3 Size 4 Size 5 Size 6 Size 7 …" at bounding box center [430, 288] width 478 height 24
select select "6073"
click at [191, 276] on select "Select an item Size 0/Newborn Size 1 Size 2 Size 3 Size 4 Size 5 Size 6 Size 7 …" at bounding box center [430, 288] width 478 height 24
click at [763, 287] on input "Quantity" at bounding box center [766, 288] width 166 height 24
type input "50"
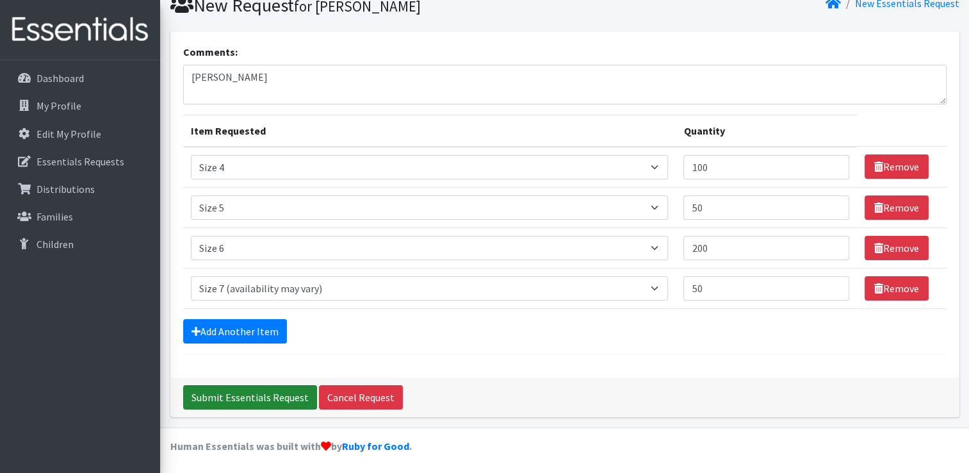
click at [259, 394] on input "Submit Essentials Request" at bounding box center [250, 397] width 134 height 24
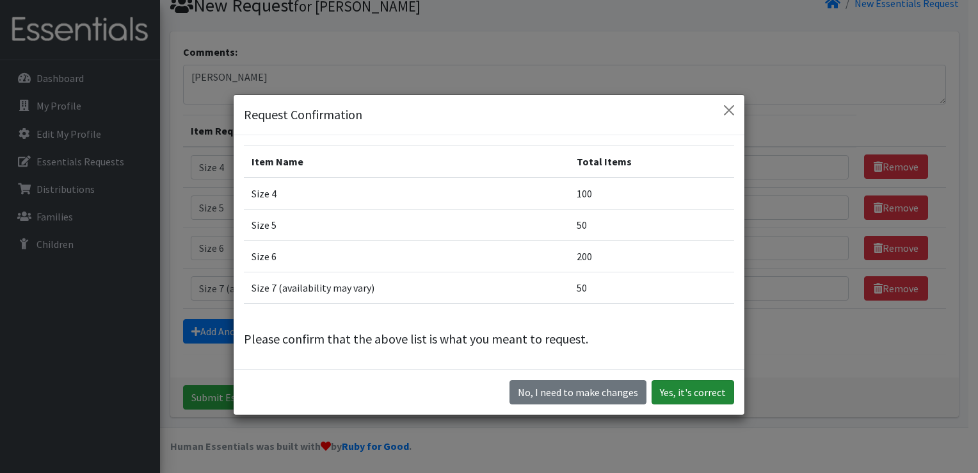
click at [694, 385] on button "Yes, it's correct" at bounding box center [693, 392] width 83 height 24
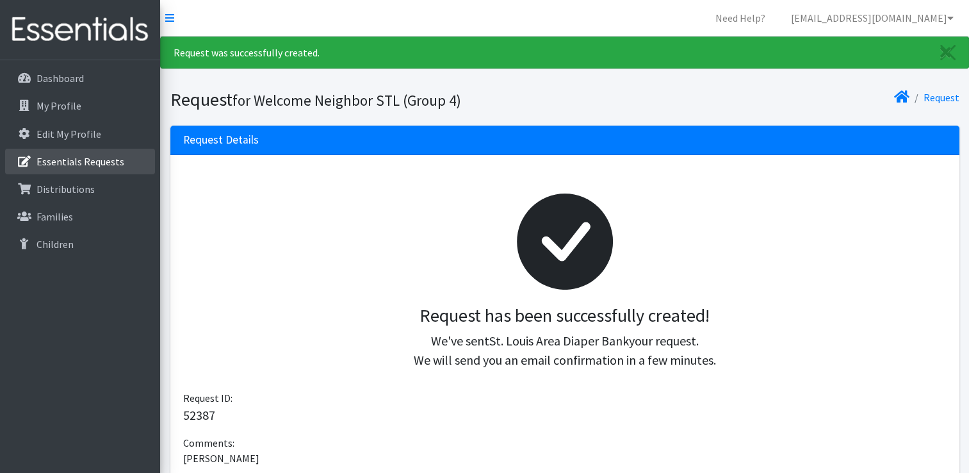
click at [87, 159] on p "Essentials Requests" at bounding box center [80, 161] width 88 height 13
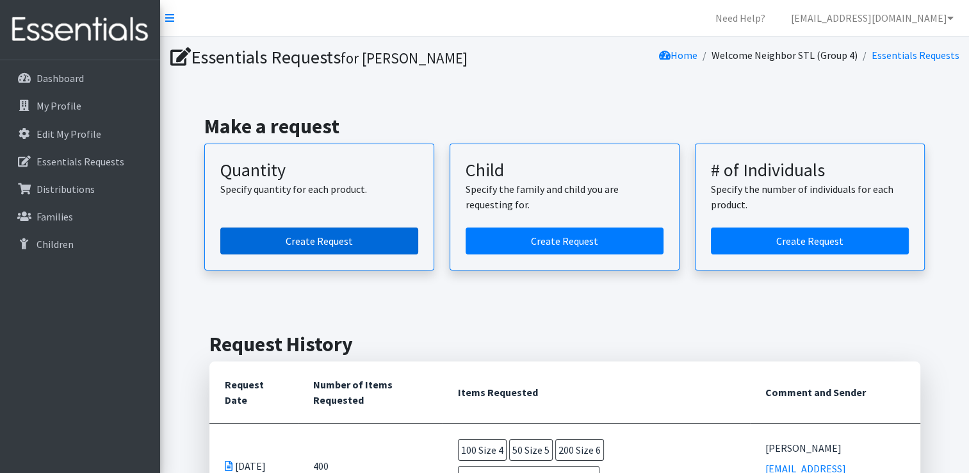
click at [303, 234] on link "Create Request" at bounding box center [319, 240] width 198 height 27
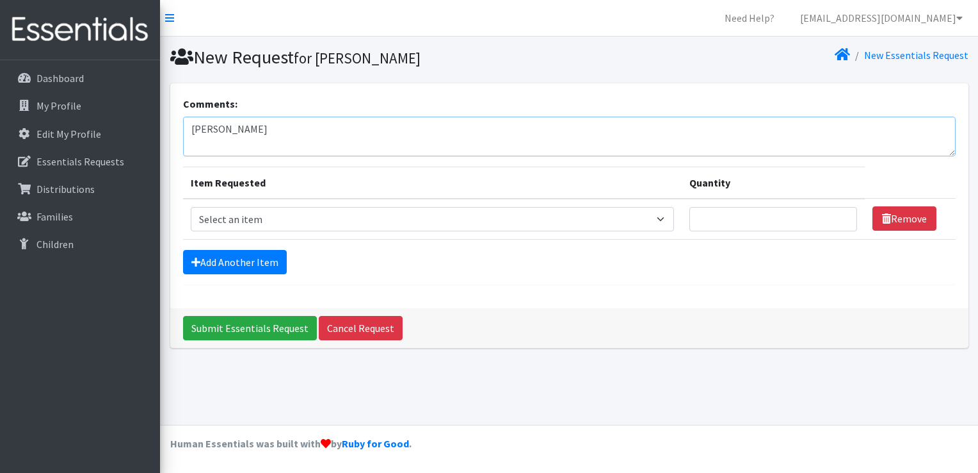
type textarea "[PERSON_NAME]"
click at [663, 216] on select "Select an item Size 0/Newborn Size 1 Size 2 Size 3 Size 4 Size 5 Size 6 Size 7 …" at bounding box center [433, 219] width 484 height 24
click at [666, 218] on select "Select an item Size 0/Newborn Size 1 Size 2 Size 3 Size 4 Size 5 Size 6 Size 7 …" at bounding box center [433, 219] width 484 height 24
select select "1094"
click at [191, 207] on select "Select an item Size 0/Newborn Size 1 Size 2 Size 3 Size 4 Size 5 Size 6 Size 7 …" at bounding box center [433, 219] width 484 height 24
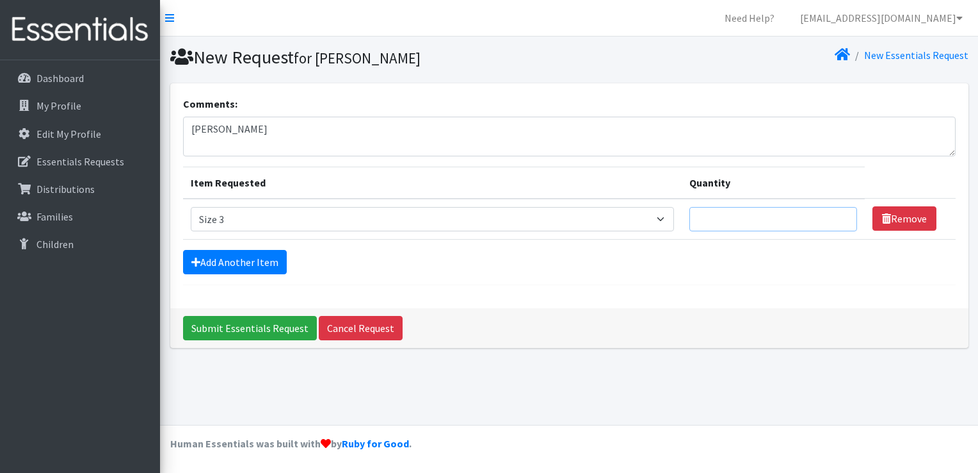
click at [709, 222] on input "Quantity" at bounding box center [774, 219] width 168 height 24
type input "50"
click at [245, 260] on link "Add Another Item" at bounding box center [235, 262] width 104 height 24
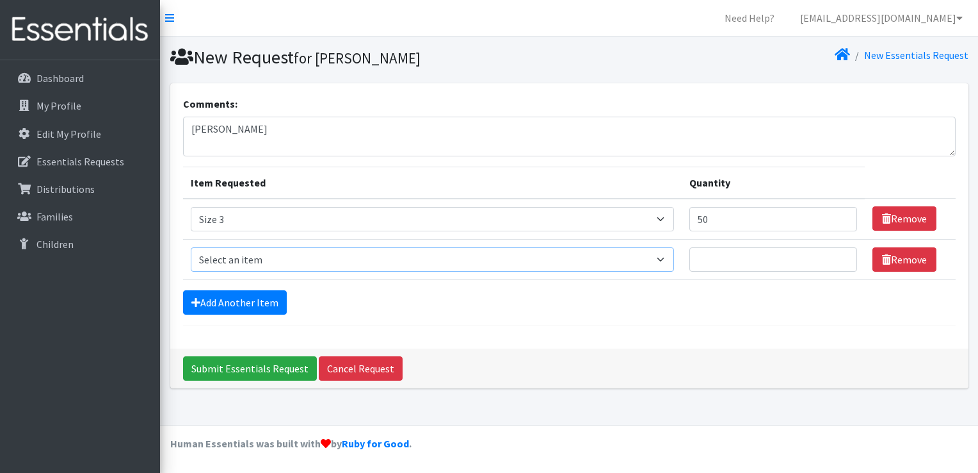
click at [664, 255] on select "Select an item Size 0/Newborn Size 1 Size 2 Size 3 Size 4 Size 5 Size 6 Size 7 …" at bounding box center [433, 259] width 484 height 24
select select "1097"
click at [191, 247] on select "Select an item Size 0/Newborn Size 1 Size 2 Size 3 Size 4 Size 5 Size 6 Size 7 …" at bounding box center [433, 259] width 484 height 24
click at [747, 257] on input "Quantity" at bounding box center [774, 259] width 168 height 24
type input "100"
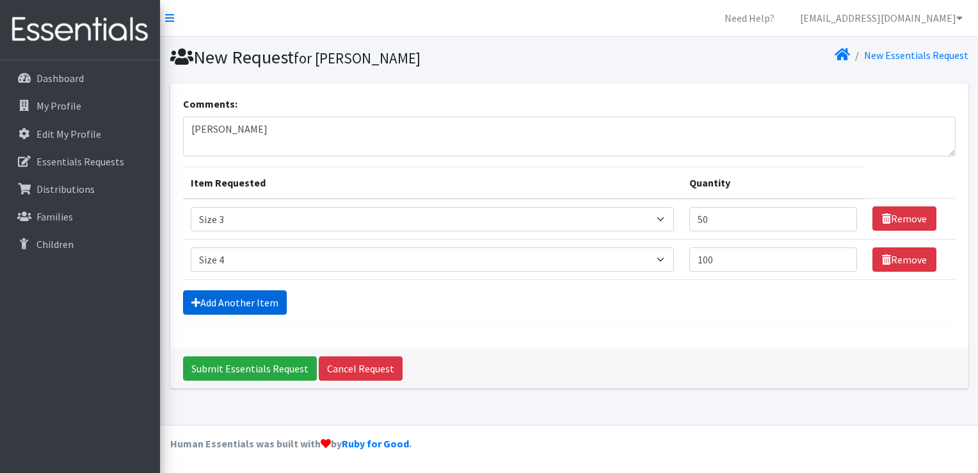
click at [259, 296] on link "Add Another Item" at bounding box center [235, 302] width 104 height 24
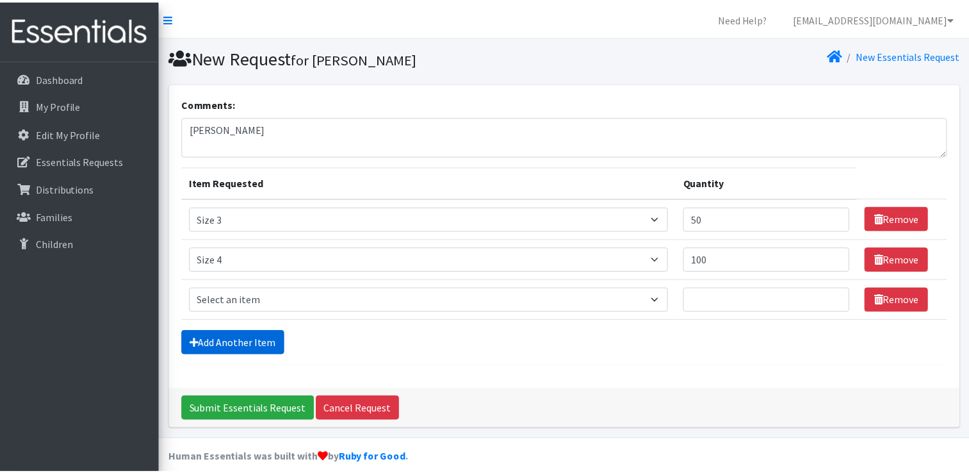
scroll to position [12, 0]
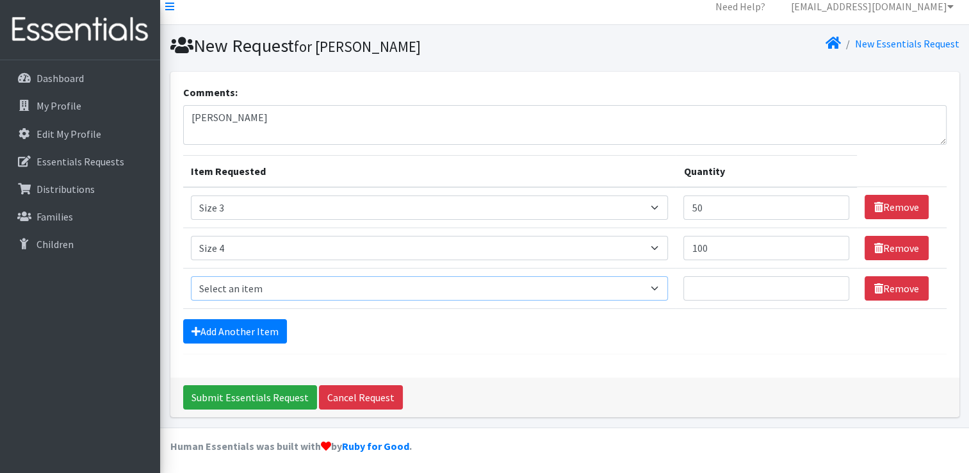
click at [661, 284] on select "Select an item Size 0/Newborn Size 1 Size 2 Size 3 Size 4 Size 5 Size 6 Size 7 …" at bounding box center [430, 288] width 478 height 24
select select "1098"
click at [191, 276] on select "Select an item Size 0/Newborn Size 1 Size 2 Size 3 Size 4 Size 5 Size 6 Size 7 …" at bounding box center [430, 288] width 478 height 24
drag, startPoint x: 740, startPoint y: 292, endPoint x: 714, endPoint y: 286, distance: 27.0
click at [714, 286] on input "Quantity" at bounding box center [766, 288] width 166 height 24
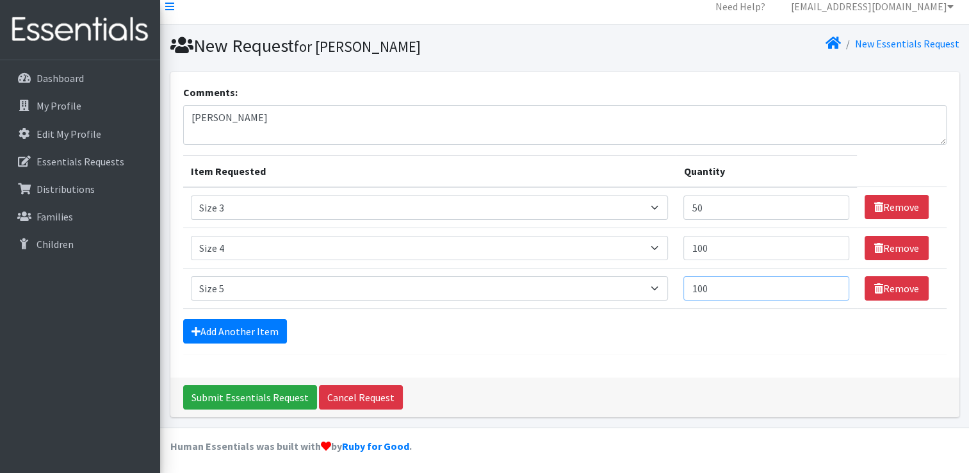
type input "100"
click at [230, 392] on input "Submit Essentials Request" at bounding box center [250, 397] width 134 height 24
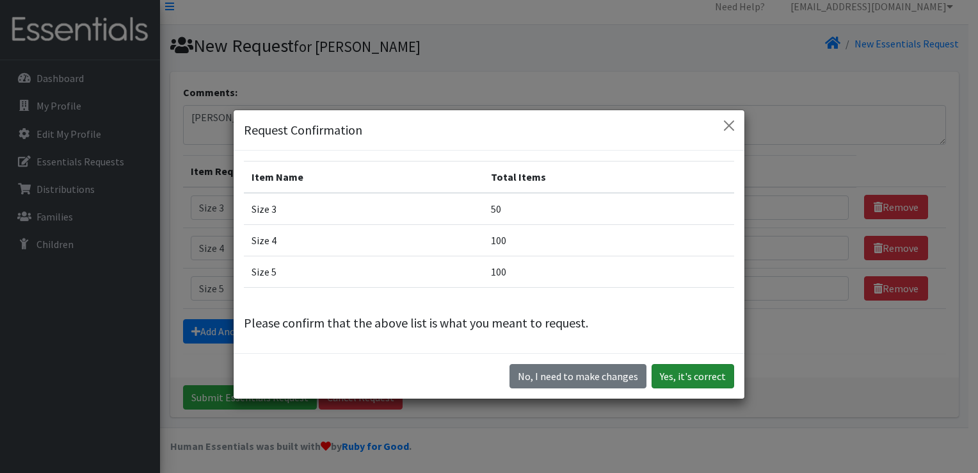
click at [700, 371] on button "Yes, it's correct" at bounding box center [693, 376] width 83 height 24
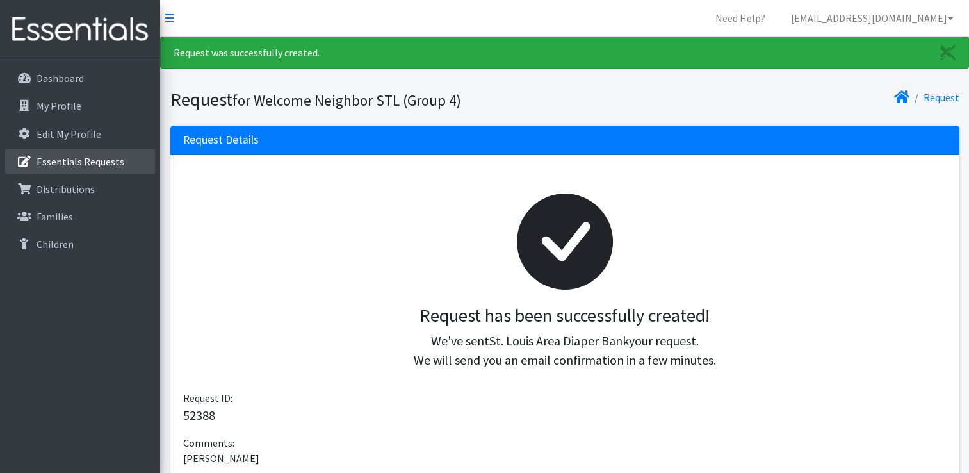
click at [109, 167] on p "Essentials Requests" at bounding box center [80, 161] width 88 height 13
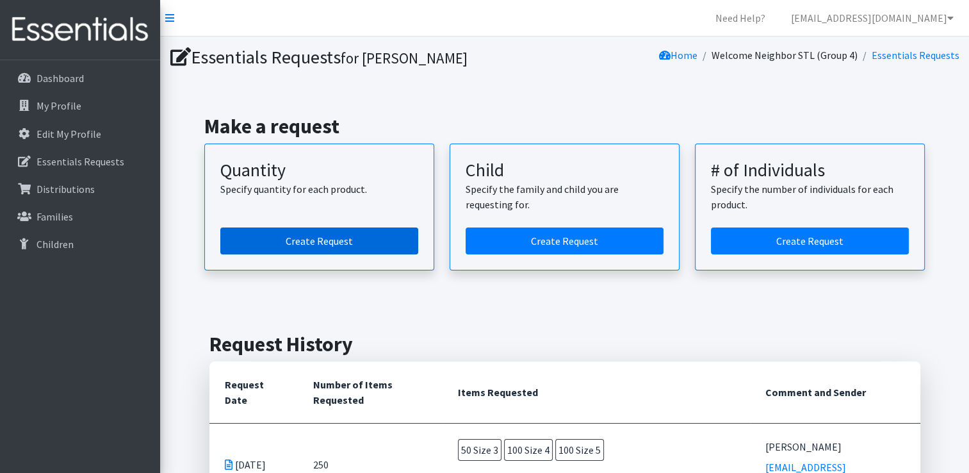
click at [294, 237] on link "Create Request" at bounding box center [319, 240] width 198 height 27
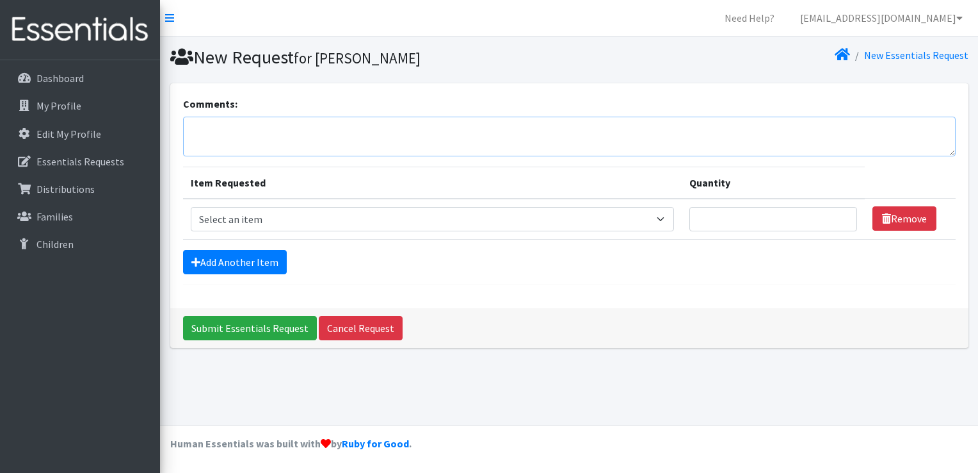
click at [275, 136] on textarea "Comments:" at bounding box center [569, 137] width 773 height 40
type textarea "[PERSON_NAME]"
click at [665, 217] on select "Select an item Size 0/Newborn Size 1 Size 2 Size 3 Size 4 Size 5 Size 6 Size 7 …" at bounding box center [433, 219] width 484 height 24
select select "1094"
click at [191, 207] on select "Select an item Size 0/Newborn Size 1 Size 2 Size 3 Size 4 Size 5 Size 6 Size 7 …" at bounding box center [433, 219] width 484 height 24
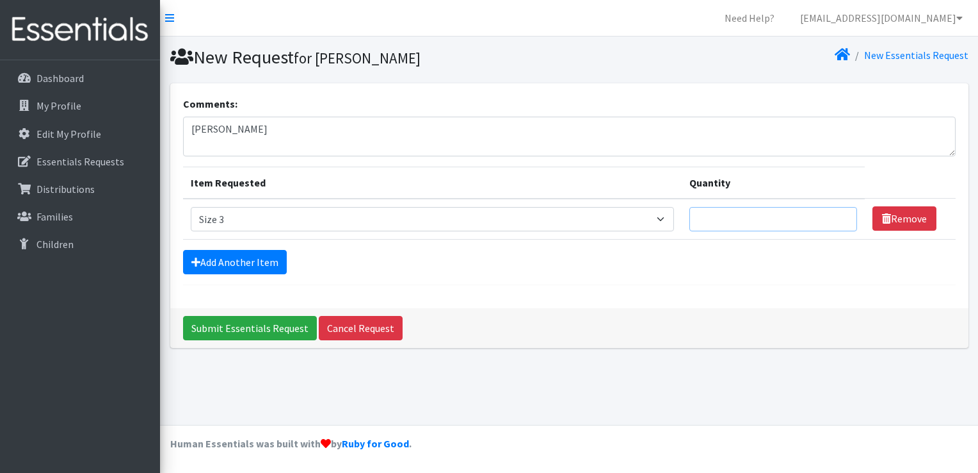
click at [776, 222] on input "Quantity" at bounding box center [774, 219] width 168 height 24
type input "50"
click at [229, 257] on link "Add Another Item" at bounding box center [235, 262] width 104 height 24
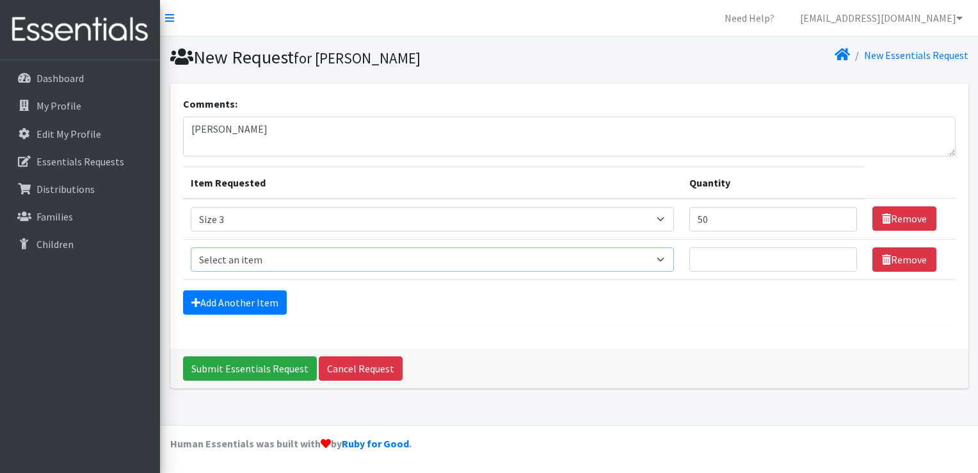
click at [666, 260] on select "Select an item Size 0/Newborn Size 1 Size 2 Size 3 Size 4 Size 5 Size 6 Size 7 …" at bounding box center [433, 259] width 484 height 24
select select "1097"
click at [191, 247] on select "Select an item Size 0/Newborn Size 1 Size 2 Size 3 Size 4 Size 5 Size 6 Size 7 …" at bounding box center [433, 259] width 484 height 24
click at [755, 257] on input "Quantity" at bounding box center [774, 259] width 168 height 24
type input "100"
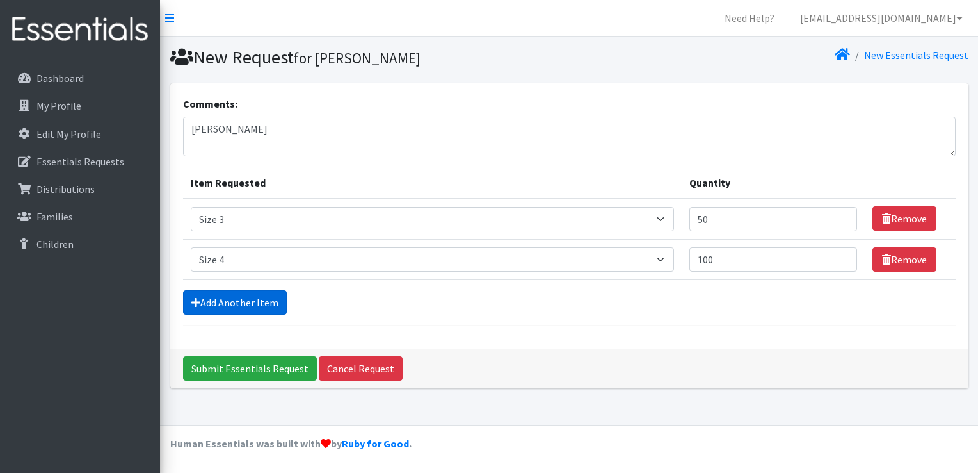
click at [266, 308] on link "Add Another Item" at bounding box center [235, 302] width 104 height 24
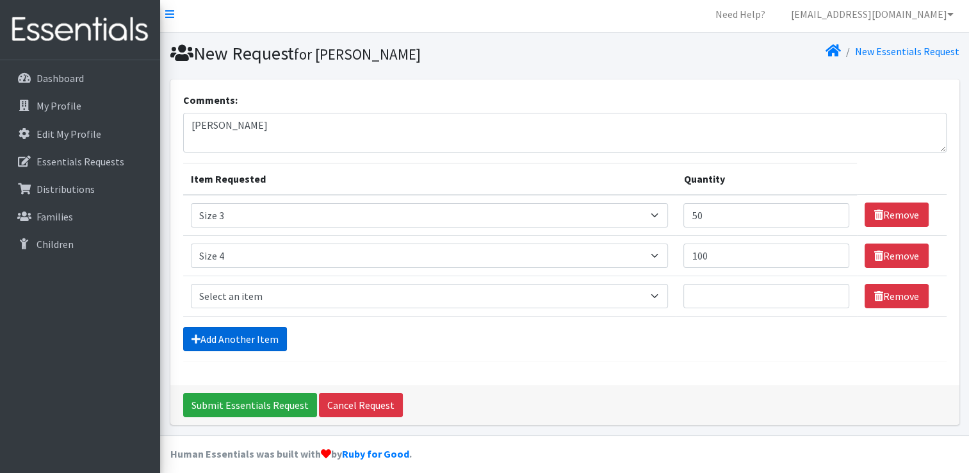
scroll to position [12, 0]
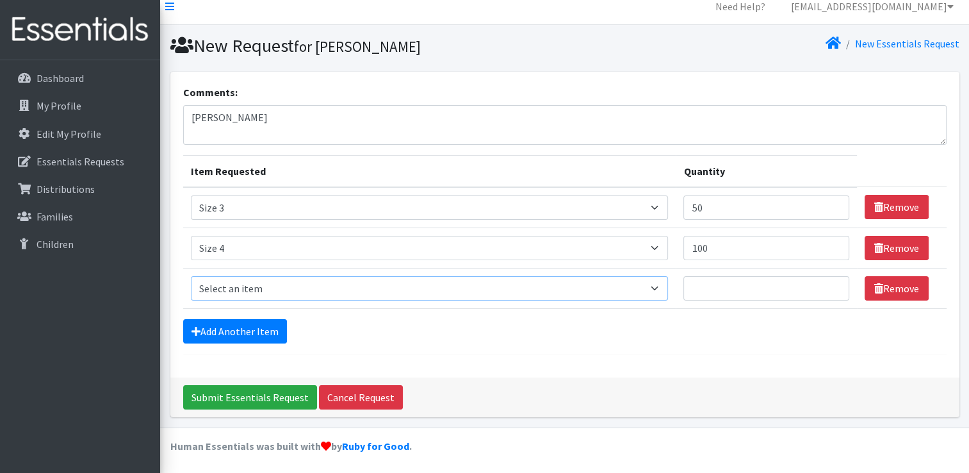
click at [660, 286] on select "Select an item Size 0/Newborn Size 1 Size 2 Size 3 Size 4 Size 5 Size 6 Size 7 …" at bounding box center [430, 288] width 478 height 24
select select "1100"
click at [191, 276] on select "Select an item Size 0/Newborn Size 1 Size 2 Size 3 Size 4 Size 5 Size 6 Size 7 …" at bounding box center [430, 288] width 478 height 24
click at [730, 291] on input "Quantity" at bounding box center [766, 288] width 166 height 24
type input "1"
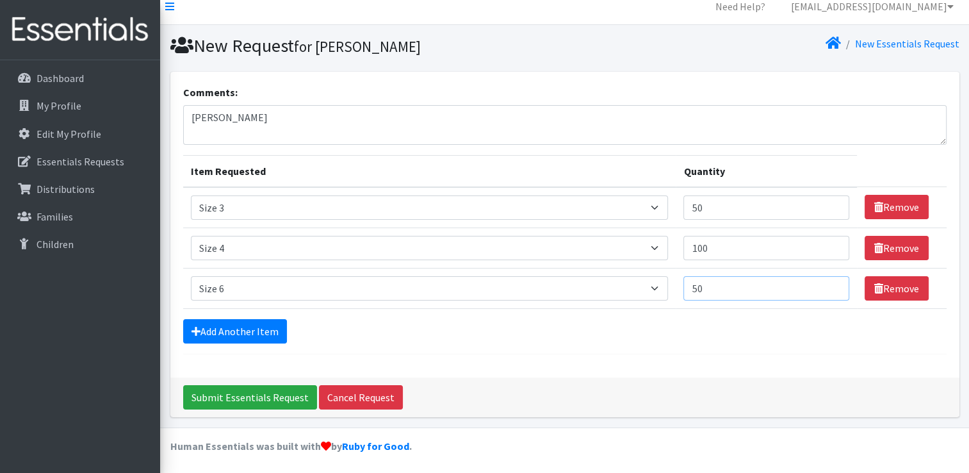
type input "50"
click at [259, 396] on input "Submit Essentials Request" at bounding box center [250, 397] width 134 height 24
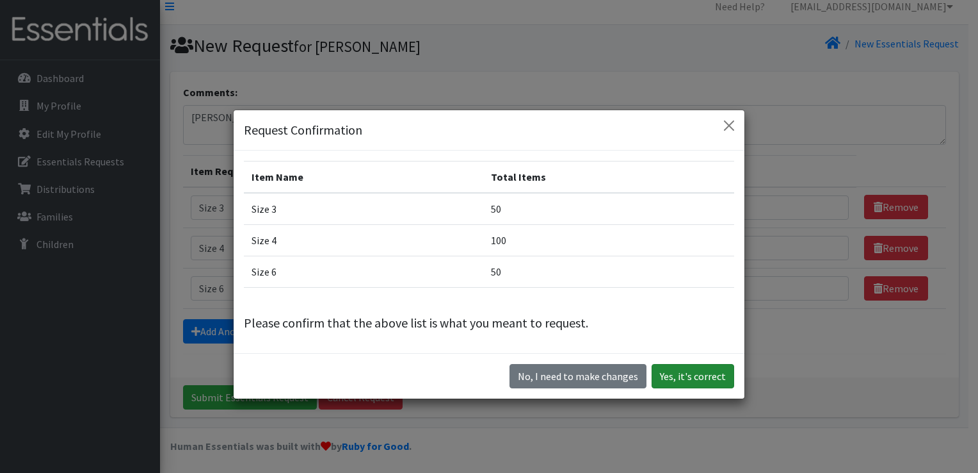
click at [668, 375] on button "Yes, it's correct" at bounding box center [693, 376] width 83 height 24
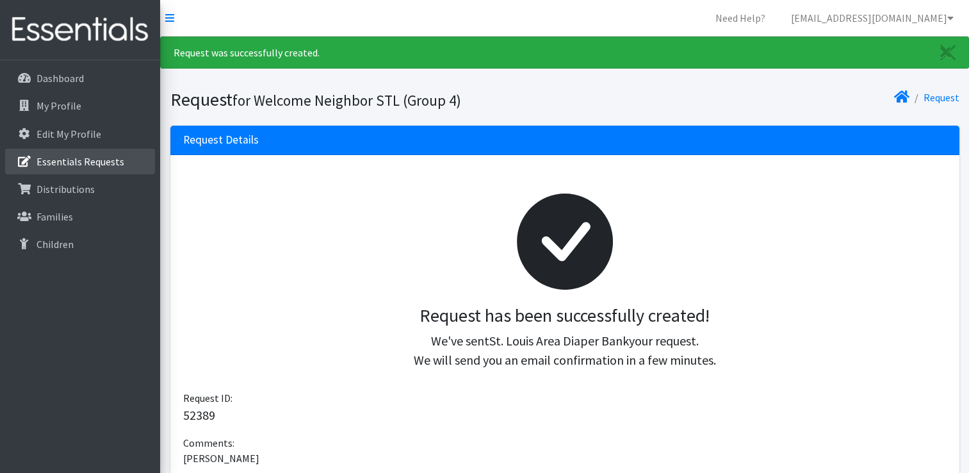
click at [61, 159] on p "Essentials Requests" at bounding box center [80, 161] width 88 height 13
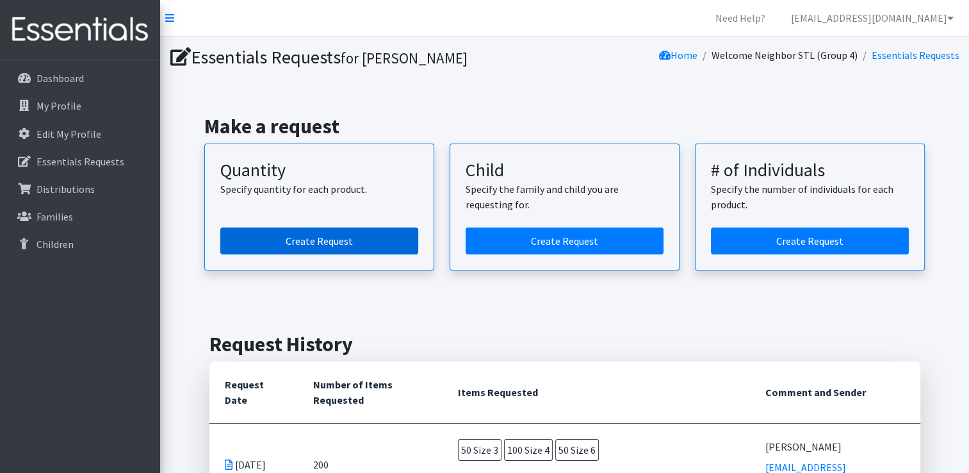
click at [336, 241] on link "Create Request" at bounding box center [319, 240] width 198 height 27
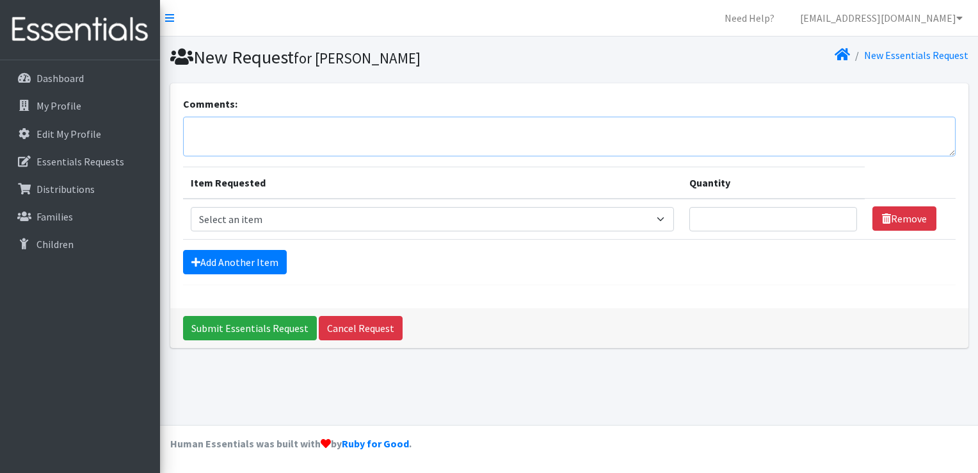
click at [315, 127] on textarea "Comments:" at bounding box center [569, 137] width 773 height 40
type textarea "[PERSON_NAME]"
click at [663, 222] on select "Select an item Size 0/Newborn Size 1 Size 2 Size 3 Size 4 Size 5 Size 6 Size 7 …" at bounding box center [433, 219] width 484 height 24
click at [662, 220] on select "Select an item Size 0/Newborn Size 1 Size 2 Size 3 Size 4 Size 5 Size 6 Size 7 …" at bounding box center [433, 219] width 484 height 24
select select "1100"
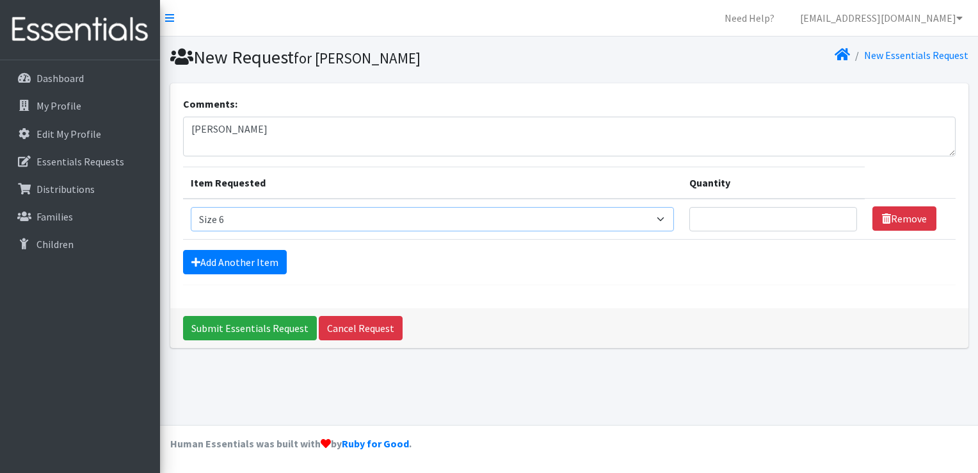
click at [191, 207] on select "Select an item Size 0/Newborn Size 1 Size 2 Size 3 Size 4 Size 5 Size 6 Size 7 …" at bounding box center [433, 219] width 484 height 24
click at [784, 216] on input "Quantity" at bounding box center [774, 219] width 168 height 24
type input "50"
click at [261, 321] on input "Submit Essentials Request" at bounding box center [250, 328] width 134 height 24
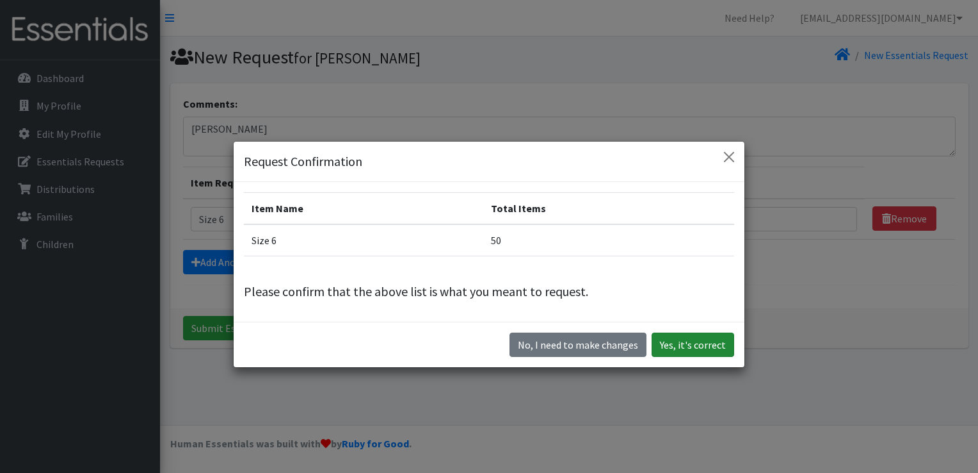
click at [687, 349] on button "Yes, it's correct" at bounding box center [693, 344] width 83 height 24
